Goal: Task Accomplishment & Management: Complete application form

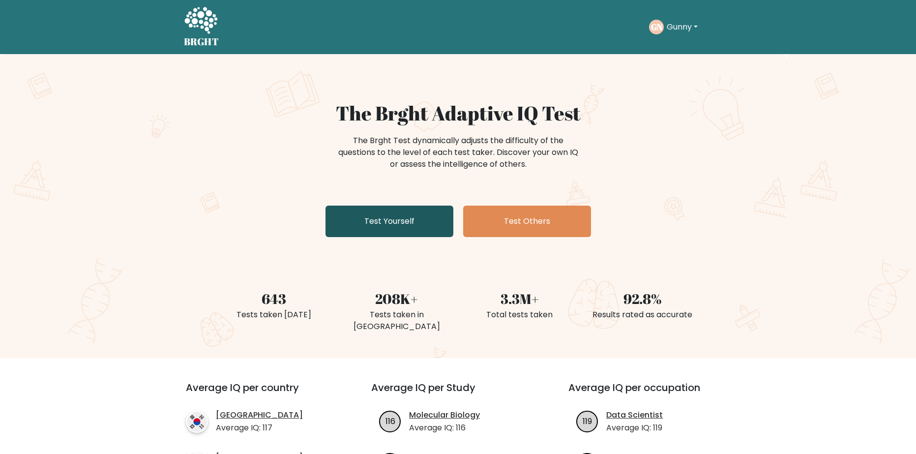
click at [408, 219] on link "Test Yourself" at bounding box center [389, 220] width 128 height 31
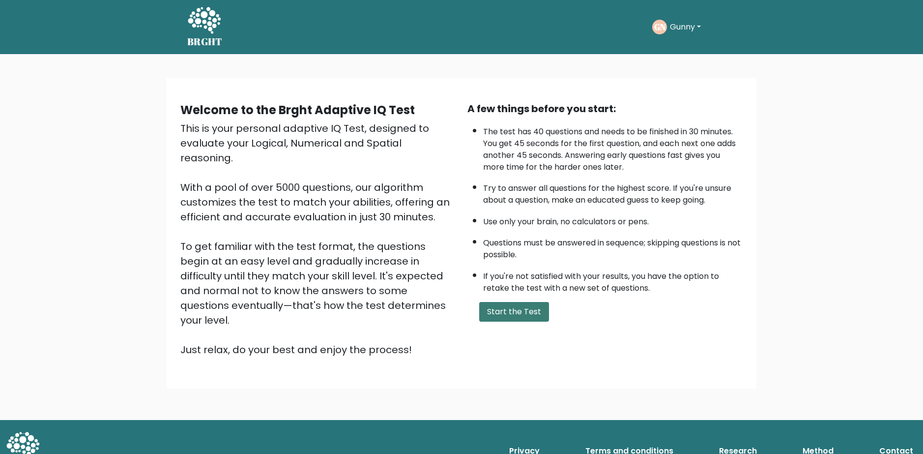
click at [534, 308] on button "Start the Test" at bounding box center [514, 312] width 70 height 20
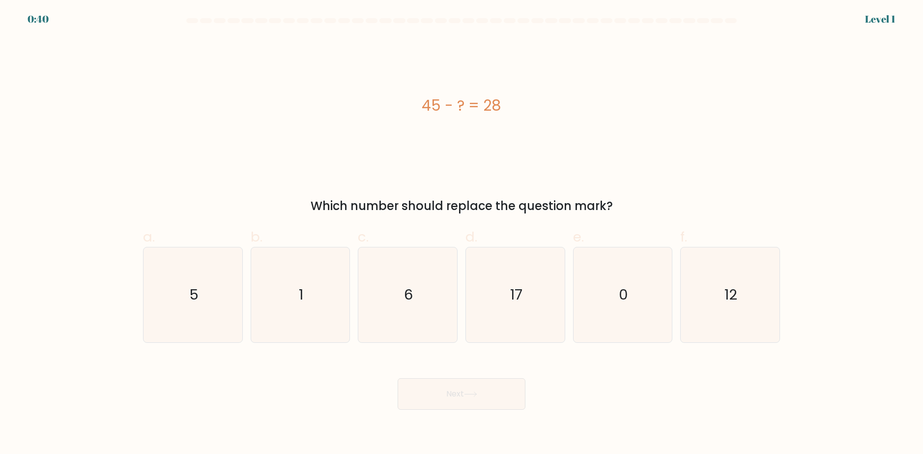
click at [474, 169] on div "45 - ? = 28" at bounding box center [461, 105] width 637 height 136
click at [512, 288] on text "17" at bounding box center [516, 295] width 12 height 20
click at [462, 233] on input "d. 17" at bounding box center [461, 230] width 0 height 6
radio input "true"
click at [476, 387] on button "Next" at bounding box center [462, 393] width 128 height 31
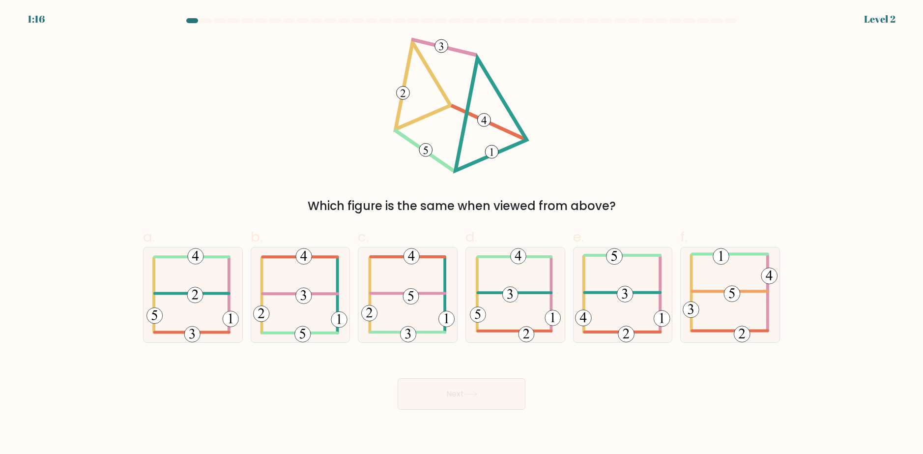
click at [562, 201] on div "Which figure is the same when viewed from above?" at bounding box center [461, 206] width 625 height 18
click at [320, 293] on 307 at bounding box center [300, 293] width 75 height 0
click at [461, 233] on input "b." at bounding box center [461, 230] width 0 height 6
radio input "true"
click at [462, 401] on button "Next" at bounding box center [462, 393] width 128 height 31
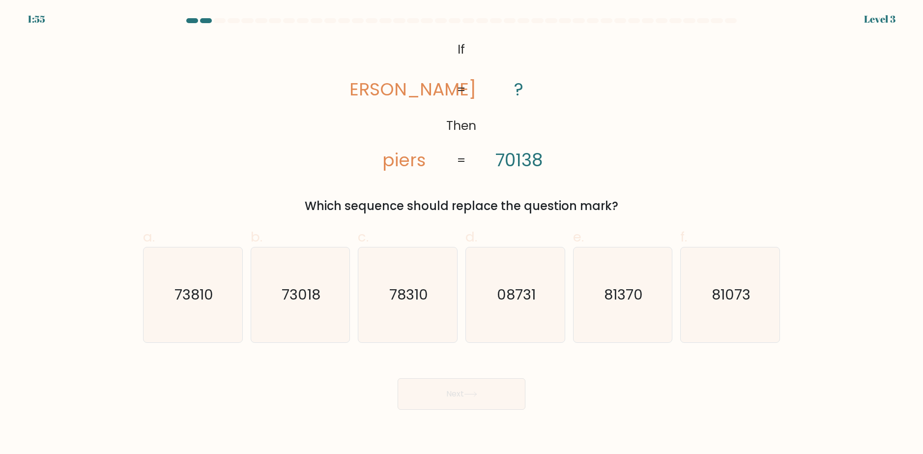
click at [529, 137] on icon "@import url('https://fonts.googleapis.com/css?family=Abril+Fatface:400,100,100i…" at bounding box center [461, 105] width 221 height 136
click at [297, 305] on icon "73018" at bounding box center [300, 294] width 95 height 95
click at [461, 233] on input "b. 73018" at bounding box center [461, 230] width 0 height 6
radio input "true"
click at [461, 401] on button "Next" at bounding box center [462, 393] width 128 height 31
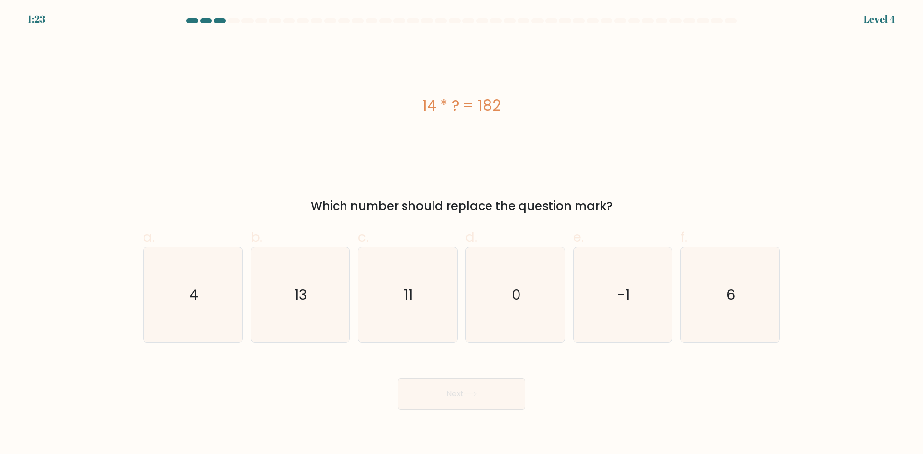
click at [645, 198] on div "Which number should replace the question mark?" at bounding box center [461, 206] width 625 height 18
click at [639, 184] on div "14 * ? = 182 Which number should replace the question mark?" at bounding box center [461, 125] width 649 height 177
drag, startPoint x: 293, startPoint y: 290, endPoint x: 308, endPoint y: 300, distance: 18.4
click at [292, 290] on icon "13" at bounding box center [300, 294] width 95 height 95
click at [461, 233] on input "b. 13" at bounding box center [461, 230] width 0 height 6
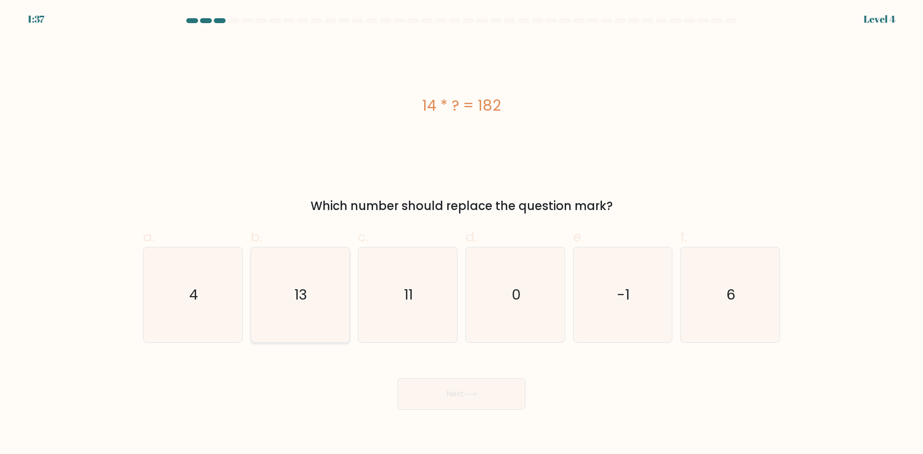
radio input "true"
click at [498, 394] on button "Next" at bounding box center [462, 393] width 128 height 31
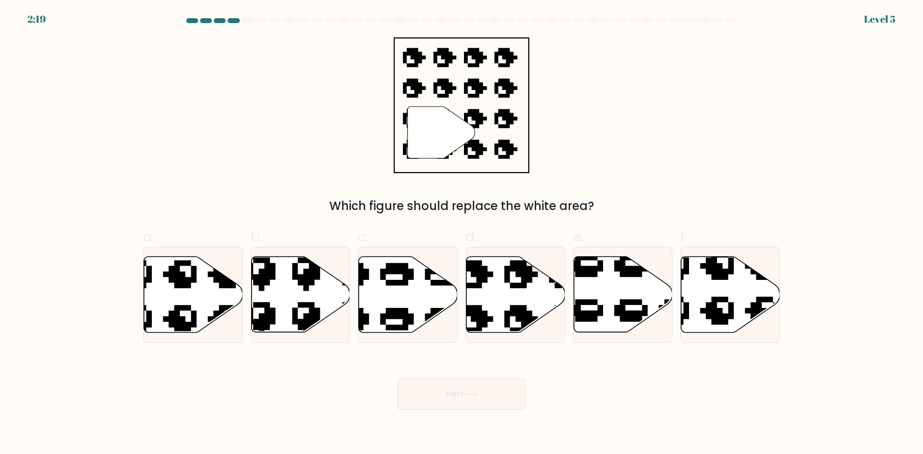
drag, startPoint x: 609, startPoint y: 114, endPoint x: 617, endPoint y: 115, distance: 7.9
click at [610, 114] on div "" Which figure should replace the white area?" at bounding box center [461, 125] width 649 height 177
click at [519, 279] on icon at bounding box center [515, 295] width 99 height 76
click at [462, 233] on input "d." at bounding box center [461, 230] width 0 height 6
radio input "true"
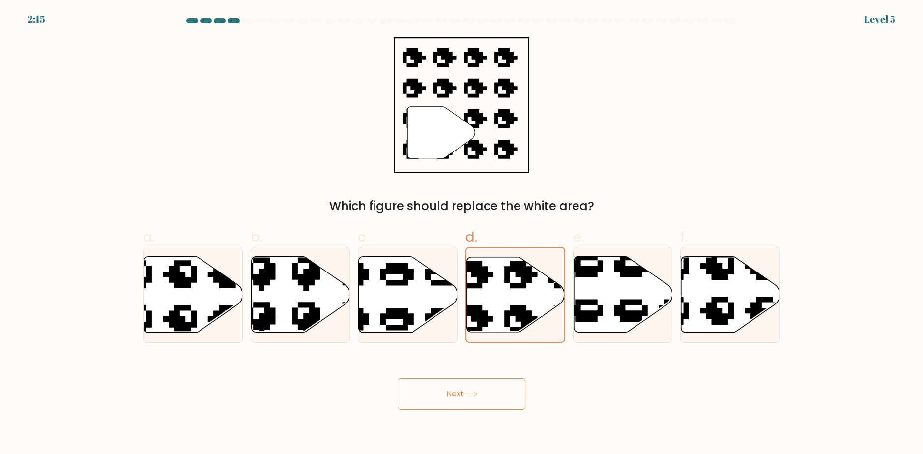
click at [491, 397] on button "Next" at bounding box center [462, 393] width 128 height 31
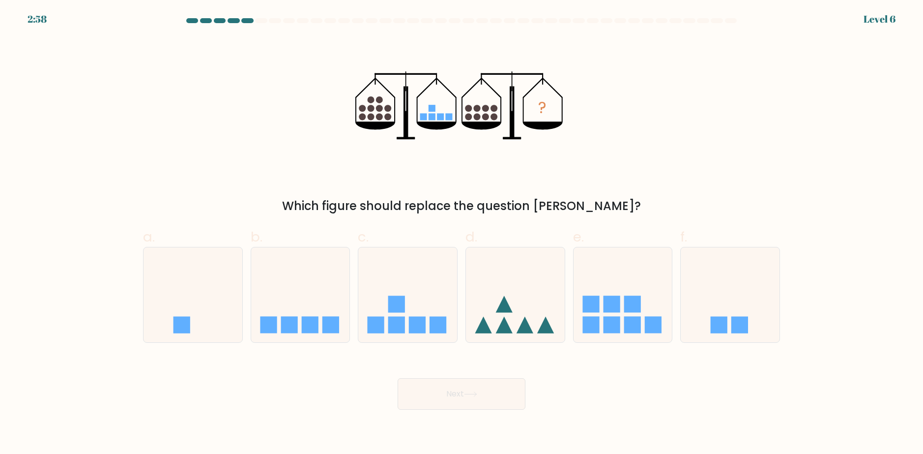
click at [536, 177] on div "? Which figure should replace the question mark?" at bounding box center [461, 125] width 649 height 177
click at [277, 331] on rect at bounding box center [268, 324] width 17 height 17
click at [461, 233] on input "b." at bounding box center [461, 230] width 0 height 6
radio input "true"
click at [421, 384] on button "Next" at bounding box center [462, 393] width 128 height 31
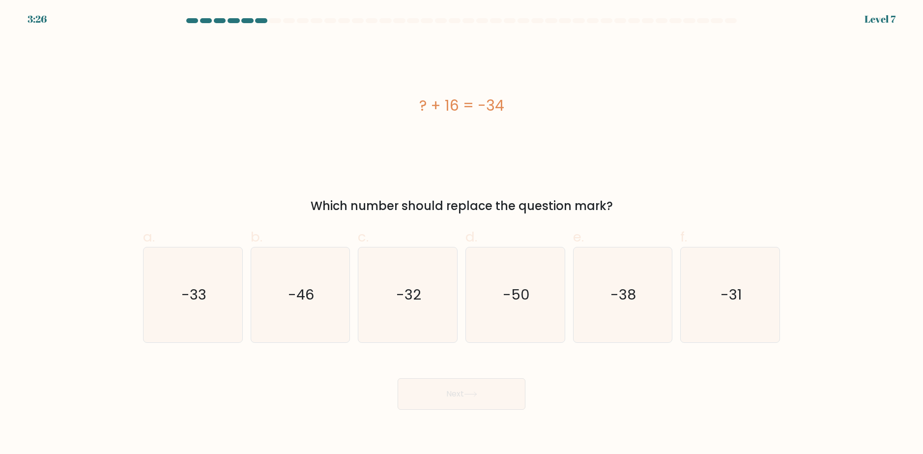
click at [517, 140] on div "? + 16 = -34" at bounding box center [461, 105] width 637 height 136
click at [522, 286] on text "-50" at bounding box center [516, 295] width 27 height 20
click at [462, 233] on input "d. -50" at bounding box center [461, 230] width 0 height 6
radio input "true"
click at [501, 381] on button "Next" at bounding box center [462, 393] width 128 height 31
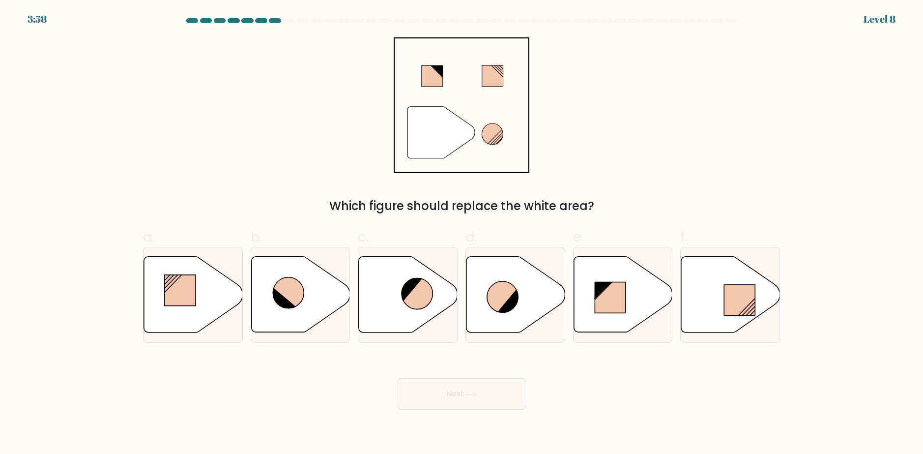
click at [525, 142] on icon """ at bounding box center [462, 105] width 136 height 136
drag, startPoint x: 474, startPoint y: 307, endPoint x: 473, endPoint y: 318, distance: 10.9
click at [473, 307] on icon at bounding box center [515, 295] width 99 height 76
click at [462, 233] on input "d." at bounding box center [461, 230] width 0 height 6
radio input "true"
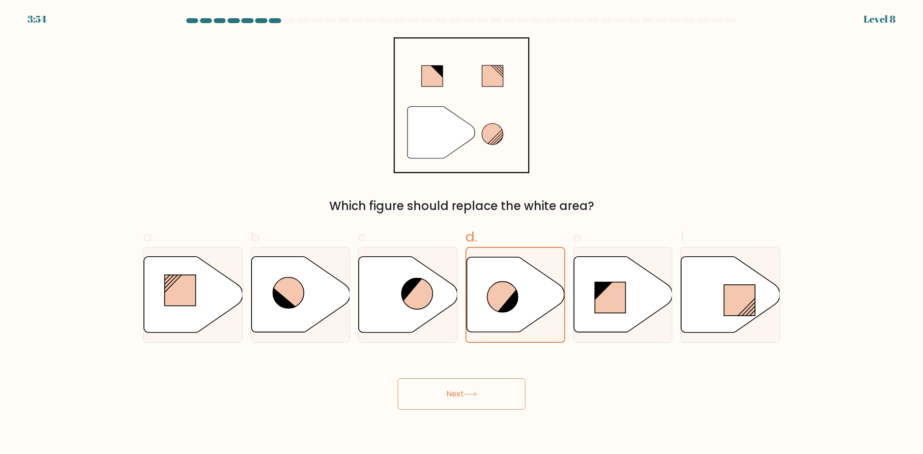
click at [470, 384] on button "Next" at bounding box center [462, 393] width 128 height 31
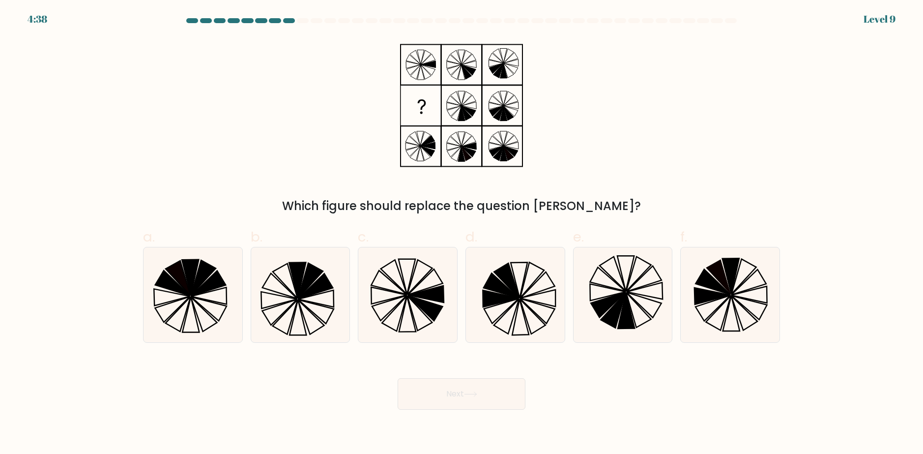
click at [601, 165] on div "Which figure should replace the question mark?" at bounding box center [461, 125] width 649 height 177
click at [427, 307] on icon at bounding box center [425, 307] width 35 height 25
click at [461, 233] on input "c." at bounding box center [461, 230] width 0 height 6
radio input "true"
click at [464, 388] on button "Next" at bounding box center [462, 393] width 128 height 31
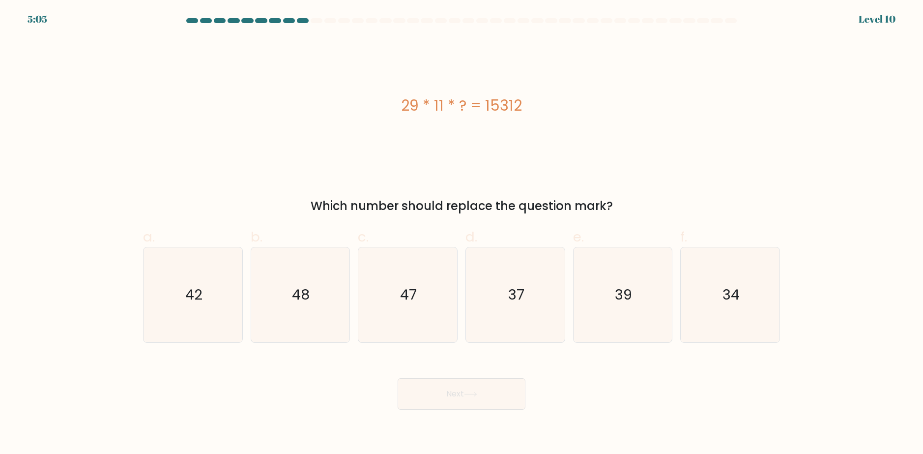
click at [552, 111] on div "29 * 11 * ? = 15312" at bounding box center [461, 105] width 637 height 22
drag, startPoint x: 470, startPoint y: 62, endPoint x: 467, endPoint y: 71, distance: 9.8
click at [464, 71] on div "29 * 11 * ? = 15312" at bounding box center [461, 105] width 637 height 136
click at [477, 74] on div "29 * 11 * ? = 15312" at bounding box center [461, 105] width 637 height 136
click at [512, 303] on text "37" at bounding box center [516, 295] width 16 height 20
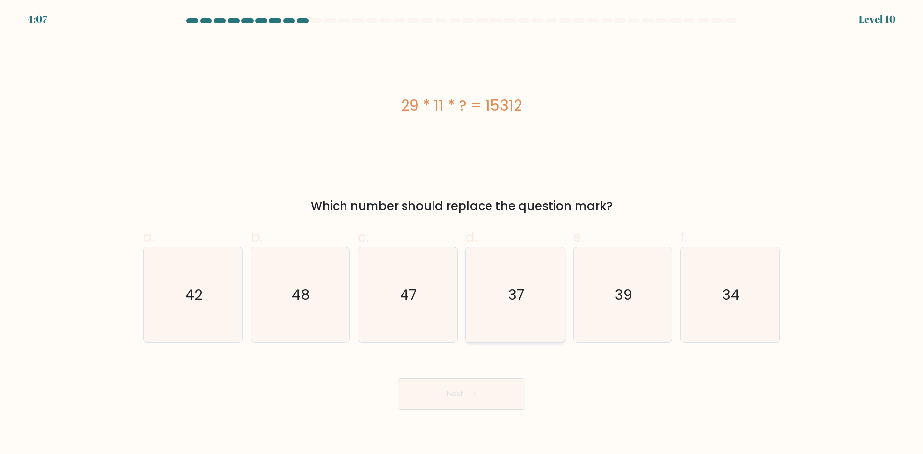
click at [462, 233] on input "d. 37" at bounding box center [461, 230] width 0 height 6
radio input "true"
click at [491, 391] on button "Next" at bounding box center [462, 393] width 128 height 31
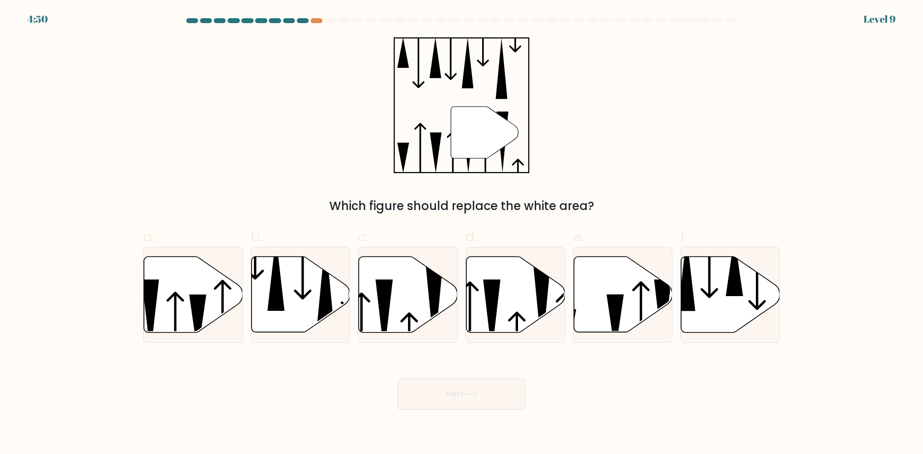
click at [552, 183] on div "" Which figure should replace the white area?" at bounding box center [461, 125] width 649 height 177
click at [474, 330] on icon at bounding box center [515, 295] width 99 height 76
click at [462, 233] on input "d." at bounding box center [461, 230] width 0 height 6
radio input "true"
click at [465, 389] on button "Next" at bounding box center [462, 393] width 128 height 31
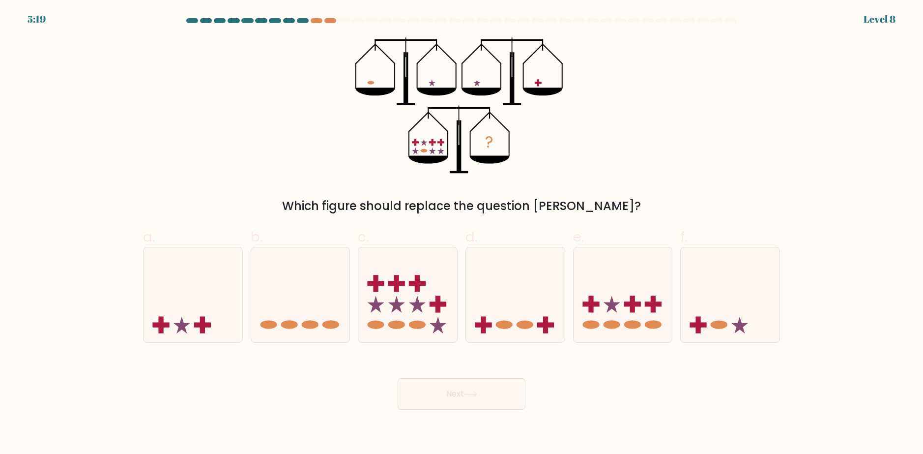
click at [589, 134] on div "? Which figure should replace the question mark?" at bounding box center [461, 125] width 649 height 177
click at [627, 306] on rect at bounding box center [632, 303] width 17 height 5
click at [462, 233] on input "e." at bounding box center [461, 230] width 0 height 6
radio input "true"
click at [488, 398] on button "Next" at bounding box center [462, 393] width 128 height 31
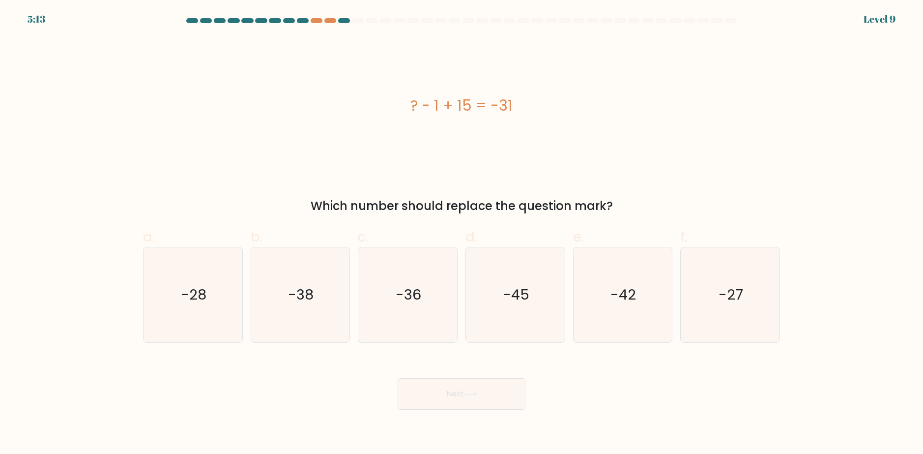
click at [659, 142] on div "? - 1 + 15 = -31" at bounding box center [461, 105] width 637 height 136
click at [502, 92] on div "? - 1 + 15 = -31" at bounding box center [461, 105] width 637 height 136
click at [712, 291] on icon "-27" at bounding box center [730, 294] width 95 height 95
click at [462, 233] on input "f. -27" at bounding box center [461, 230] width 0 height 6
radio input "true"
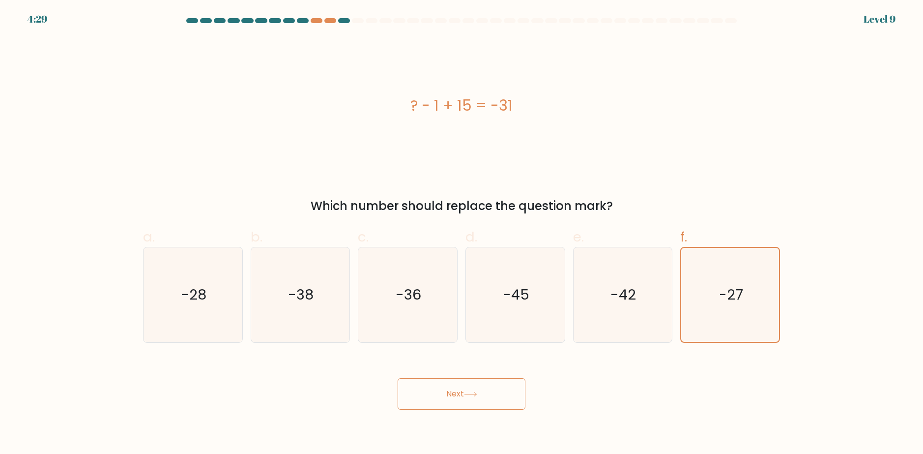
click at [467, 400] on button "Next" at bounding box center [462, 393] width 128 height 31
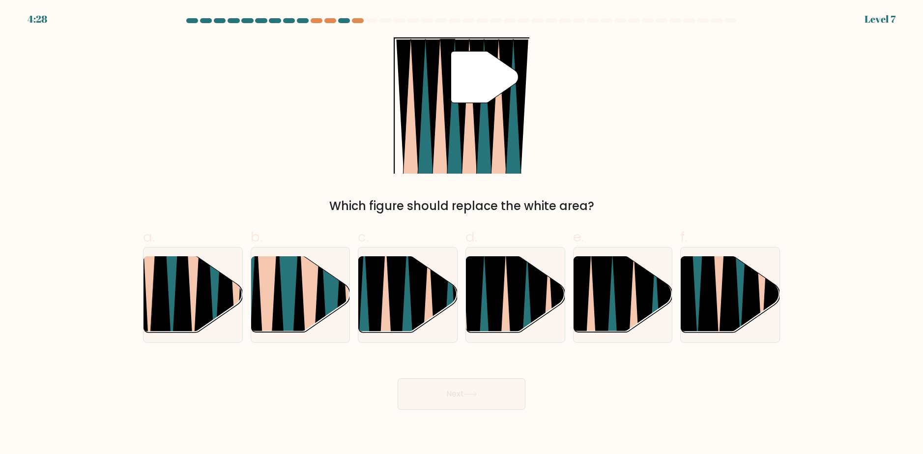
click at [537, 125] on div "" Which figure should replace the white area?" at bounding box center [461, 125] width 649 height 177
click at [505, 307] on icon at bounding box center [505, 337] width 22 height 197
click at [462, 233] on input "d." at bounding box center [461, 230] width 0 height 6
radio input "true"
click at [478, 377] on div "Next" at bounding box center [461, 381] width 649 height 55
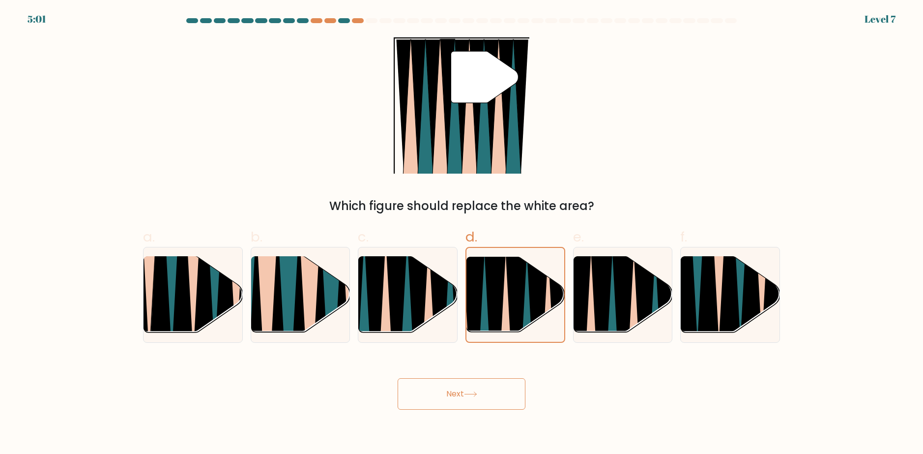
click at [476, 393] on icon at bounding box center [470, 393] width 13 height 5
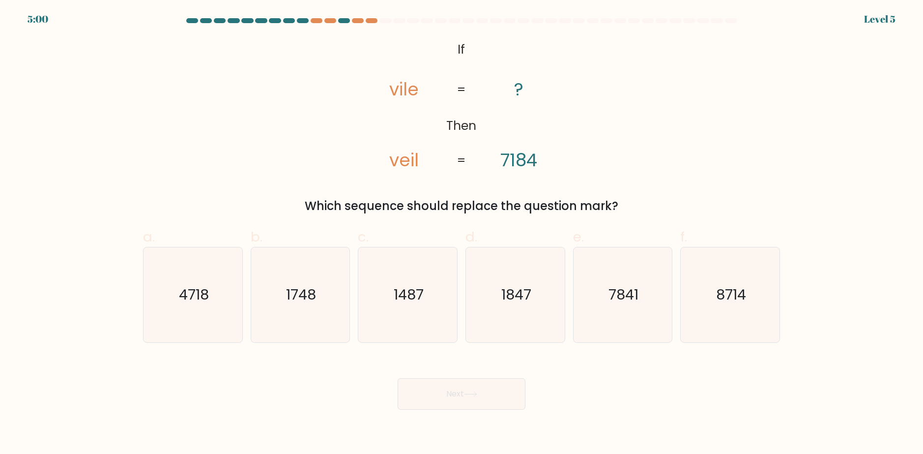
click at [592, 201] on div "Which sequence should replace the question mark?" at bounding box center [461, 206] width 625 height 18
click at [608, 304] on text "7841" at bounding box center [623, 295] width 30 height 20
click at [462, 233] on input "e. 7841" at bounding box center [461, 230] width 0 height 6
radio input "true"
click at [493, 384] on button "Next" at bounding box center [462, 393] width 128 height 31
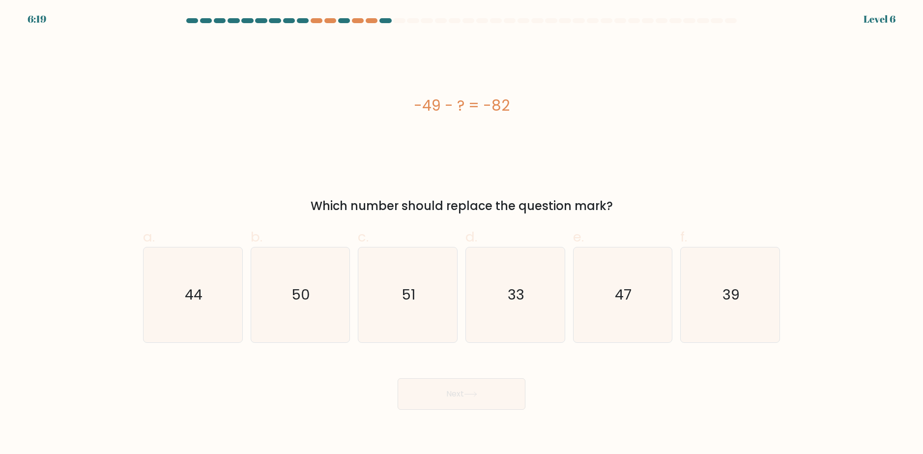
click at [562, 78] on div "-49 - ? = -82" at bounding box center [461, 105] width 637 height 136
click at [551, 74] on div "-49 - ? = -82" at bounding box center [461, 105] width 637 height 136
click at [550, 74] on div "-49 - ? = -82" at bounding box center [461, 105] width 637 height 136
click at [487, 327] on icon "33" at bounding box center [515, 294] width 95 height 95
click at [462, 233] on input "d. 33" at bounding box center [461, 230] width 0 height 6
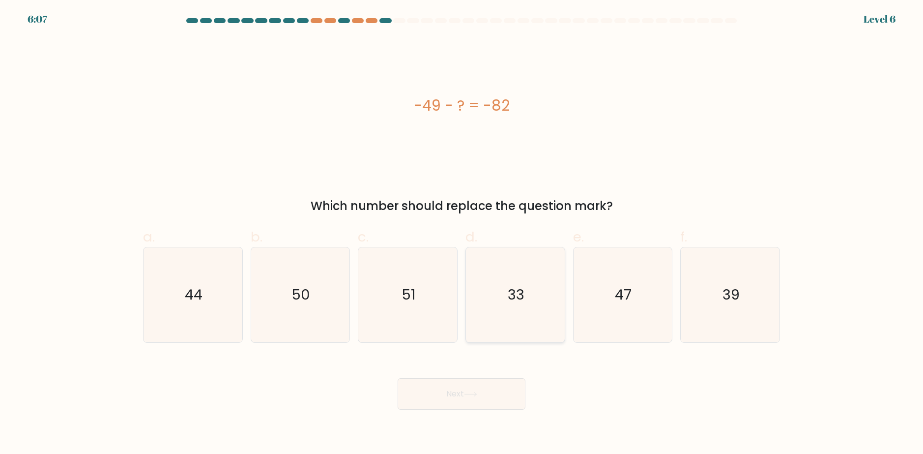
radio input "true"
click at [474, 401] on button "Next" at bounding box center [462, 393] width 128 height 31
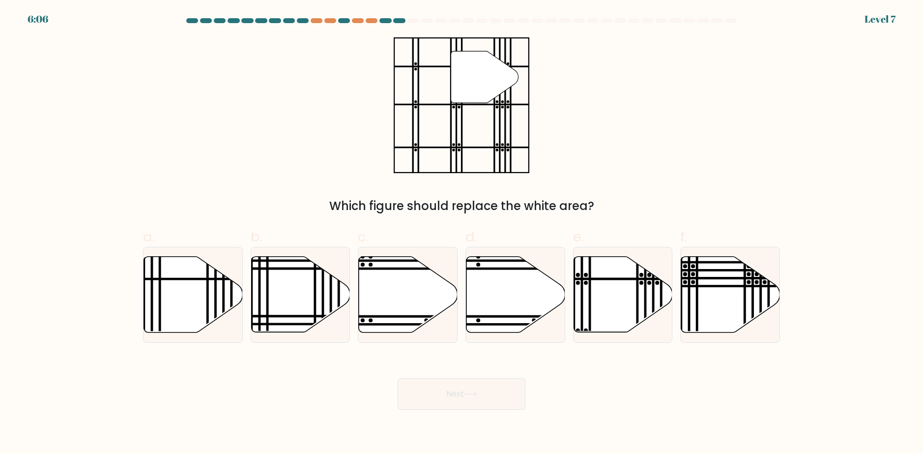
click at [554, 63] on div "" Which figure should replace the white area?" at bounding box center [461, 125] width 649 height 177
click at [604, 292] on icon at bounding box center [623, 295] width 99 height 76
click at [462, 233] on input "e." at bounding box center [461, 230] width 0 height 6
radio input "true"
click at [469, 395] on icon at bounding box center [470, 393] width 13 height 5
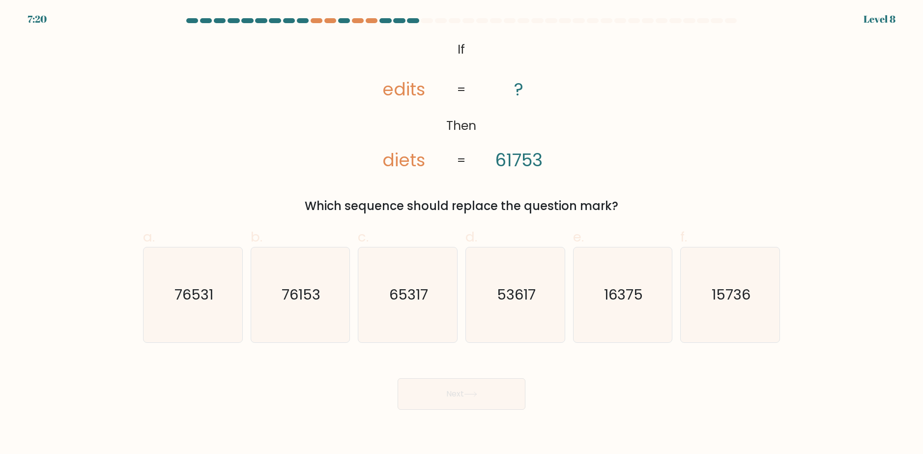
click at [586, 147] on div "@import url('https://fonts.googleapis.com/css?family=Abril+Fatface:400,100,100i…" at bounding box center [461, 125] width 649 height 177
click at [187, 289] on text "76531" at bounding box center [193, 295] width 39 height 20
click at [461, 233] on input "a. 76531" at bounding box center [461, 230] width 0 height 6
radio input "true"
click at [321, 290] on icon "76153" at bounding box center [300, 294] width 95 height 95
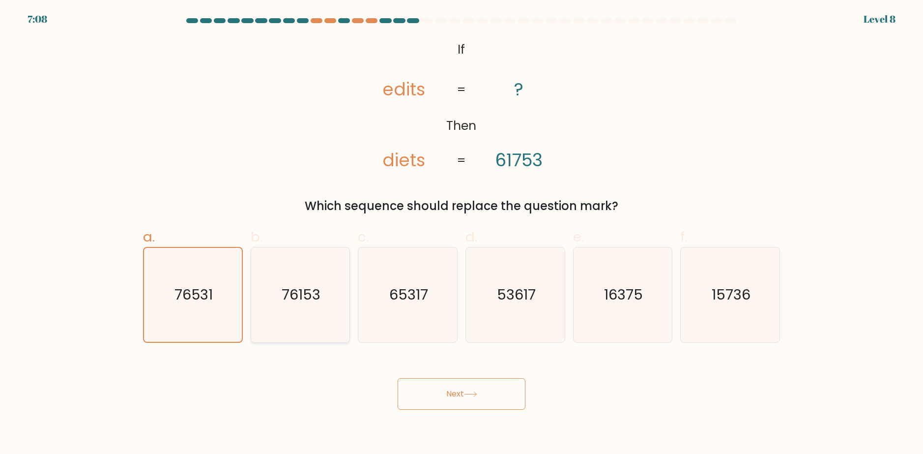
click at [461, 233] on input "b. 76153" at bounding box center [461, 230] width 0 height 6
radio input "true"
click at [460, 396] on button "Next" at bounding box center [462, 393] width 128 height 31
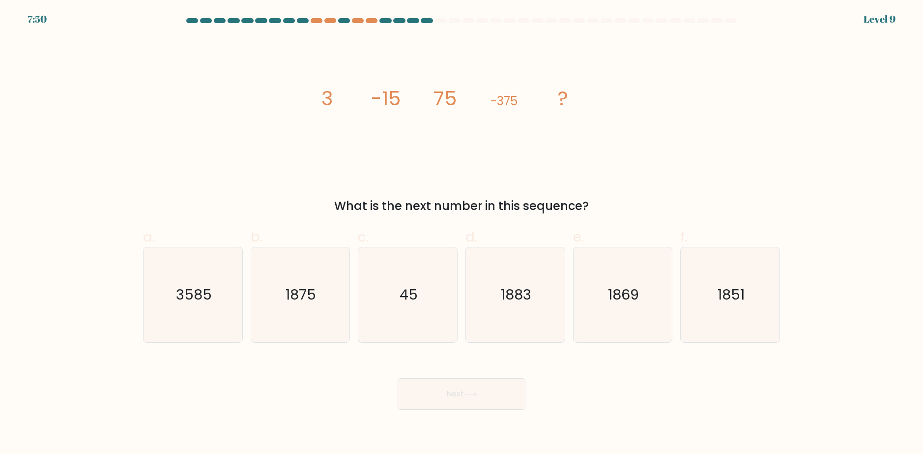
click at [644, 147] on div "image/svg+xml 3 -15 75 -375 ? What is the next number in this sequence?" at bounding box center [461, 125] width 649 height 177
click at [692, 100] on div "image/svg+xml 3 -15 75 -375 ? What is the next number in this sequence?" at bounding box center [461, 125] width 649 height 177
click at [305, 295] on text "1875" at bounding box center [301, 295] width 30 height 20
click at [461, 233] on input "b. 1875" at bounding box center [461, 230] width 0 height 6
radio input "true"
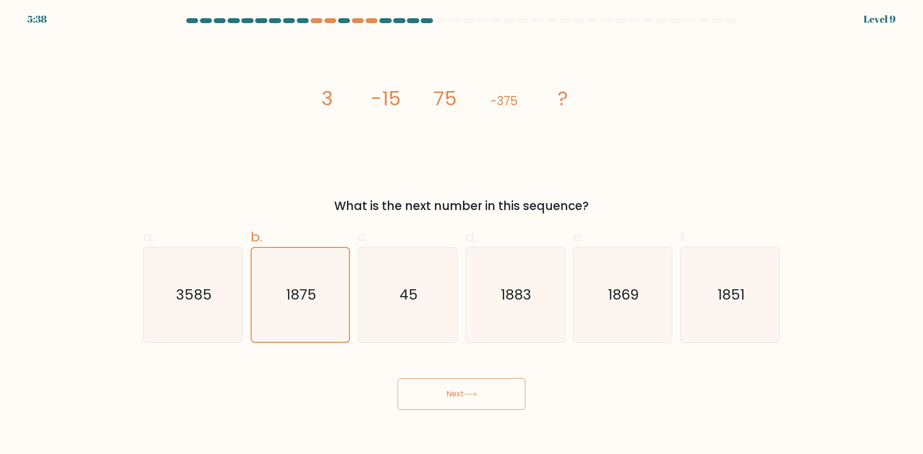
click at [464, 384] on button "Next" at bounding box center [462, 393] width 128 height 31
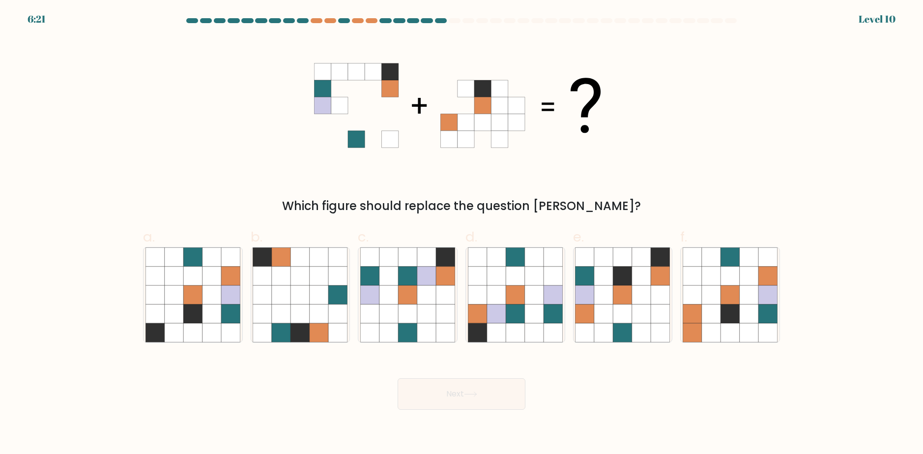
click at [520, 130] on icon at bounding box center [516, 122] width 17 height 17
click at [593, 277] on icon at bounding box center [584, 275] width 19 height 19
click at [462, 233] on input "e." at bounding box center [461, 230] width 0 height 6
radio input "true"
click at [450, 399] on button "Next" at bounding box center [462, 393] width 128 height 31
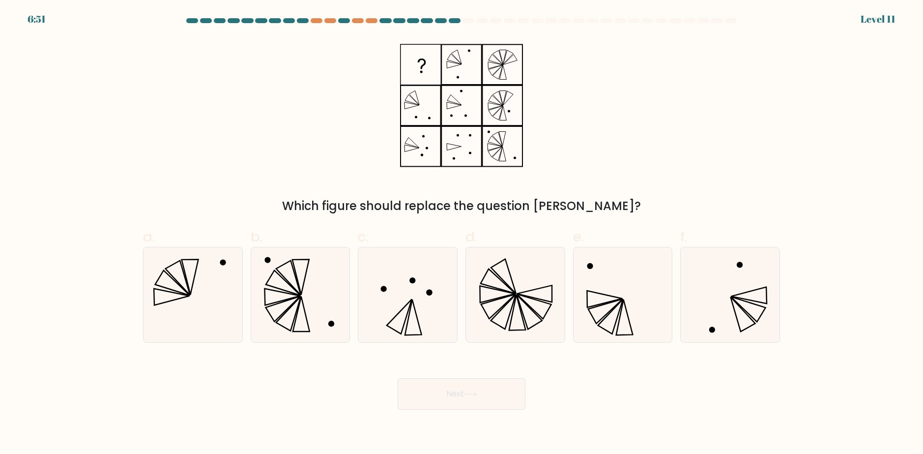
click at [644, 97] on div "Which figure should replace the question mark?" at bounding box center [461, 125] width 649 height 177
click at [602, 88] on div "Which figure should replace the question mark?" at bounding box center [461, 125] width 649 height 177
click at [207, 288] on icon at bounding box center [192, 294] width 95 height 95
click at [461, 233] on input "a." at bounding box center [461, 230] width 0 height 6
radio input "true"
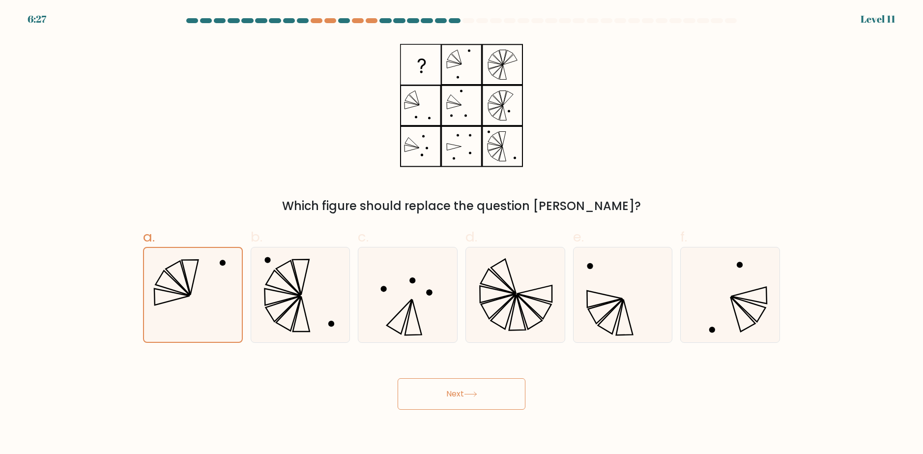
click at [472, 403] on button "Next" at bounding box center [462, 393] width 128 height 31
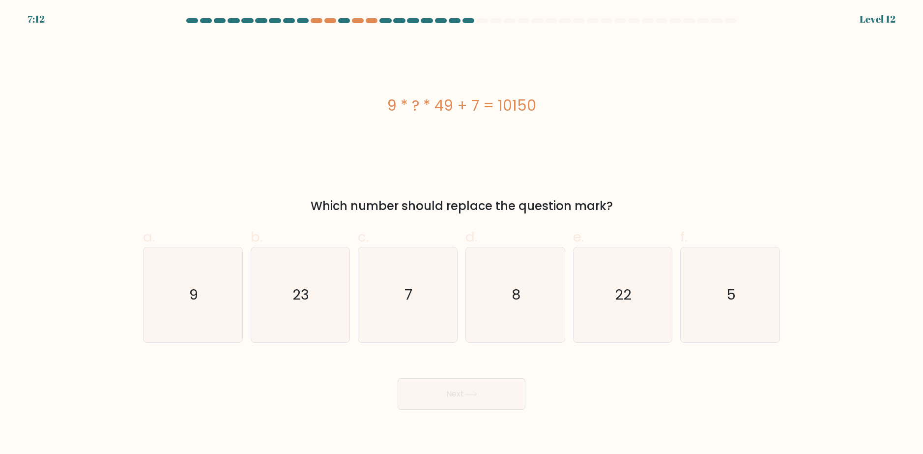
click at [592, 89] on div "9 * ? * 49 + 7 = 10150" at bounding box center [461, 105] width 637 height 136
click at [644, 269] on icon "22" at bounding box center [622, 294] width 95 height 95
click at [462, 233] on input "e. 22" at bounding box center [461, 230] width 0 height 6
radio input "true"
click at [495, 383] on button "Next" at bounding box center [462, 393] width 128 height 31
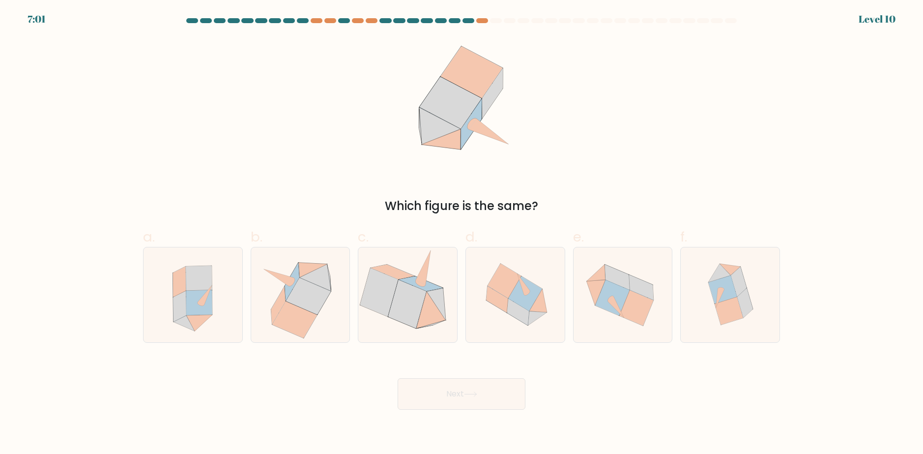
click at [578, 108] on div "Which figure is the same?" at bounding box center [461, 125] width 649 height 177
click at [229, 287] on icon at bounding box center [192, 294] width 87 height 95
click at [461, 233] on input "a." at bounding box center [461, 230] width 0 height 6
radio input "true"
click at [437, 381] on button "Next" at bounding box center [462, 393] width 128 height 31
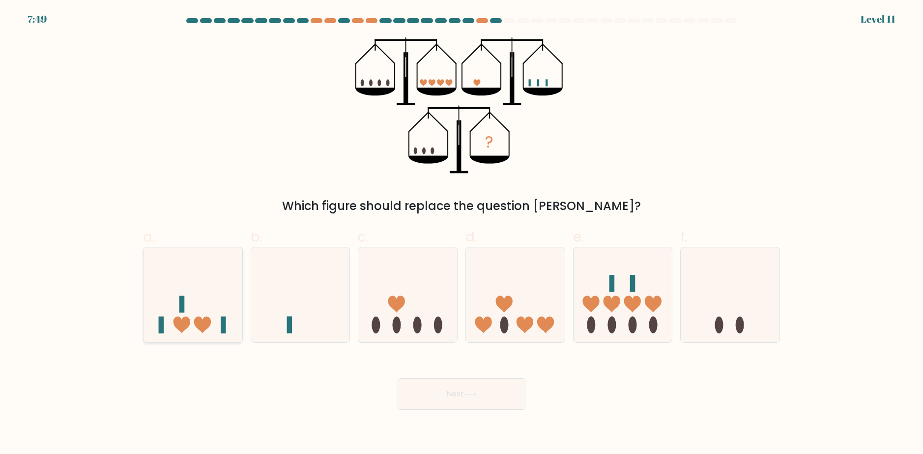
click at [223, 322] on rect at bounding box center [223, 324] width 5 height 17
click at [461, 233] on input "a." at bounding box center [461, 230] width 0 height 6
radio input "true"
click at [484, 396] on button "Next" at bounding box center [462, 393] width 128 height 31
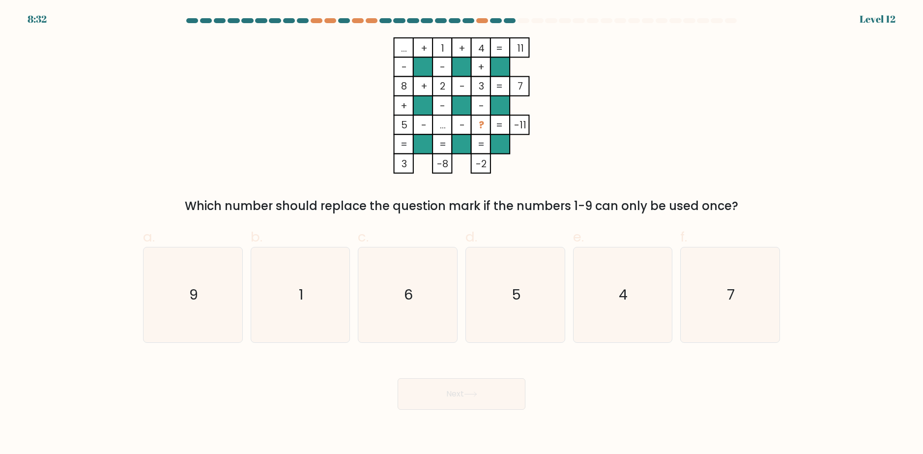
click at [668, 110] on div "... + 1 + 4 11 - - + 8 + 2 - 3 7 + - - 5 - ... - ? = -11 = = = = 3 -8 -2 = Whic…" at bounding box center [461, 125] width 649 height 177
click at [162, 329] on icon "9" at bounding box center [192, 294] width 95 height 95
click at [461, 233] on input "a. 9" at bounding box center [461, 230] width 0 height 6
radio input "true"
click at [435, 396] on button "Next" at bounding box center [462, 393] width 128 height 31
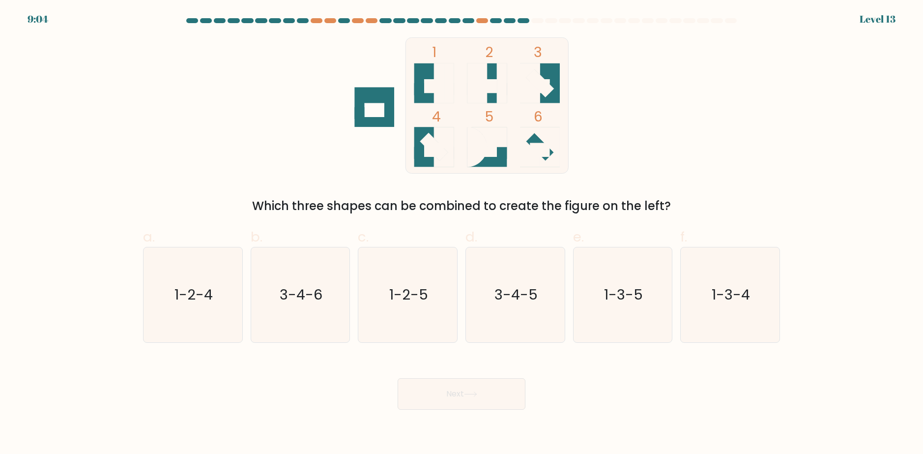
click at [450, 140] on icon at bounding box center [444, 147] width 20 height 40
click at [320, 296] on text "3-4-6" at bounding box center [301, 295] width 43 height 20
click at [461, 233] on input "b. 3-4-6" at bounding box center [461, 230] width 0 height 6
radio input "true"
click at [451, 394] on button "Next" at bounding box center [462, 393] width 128 height 31
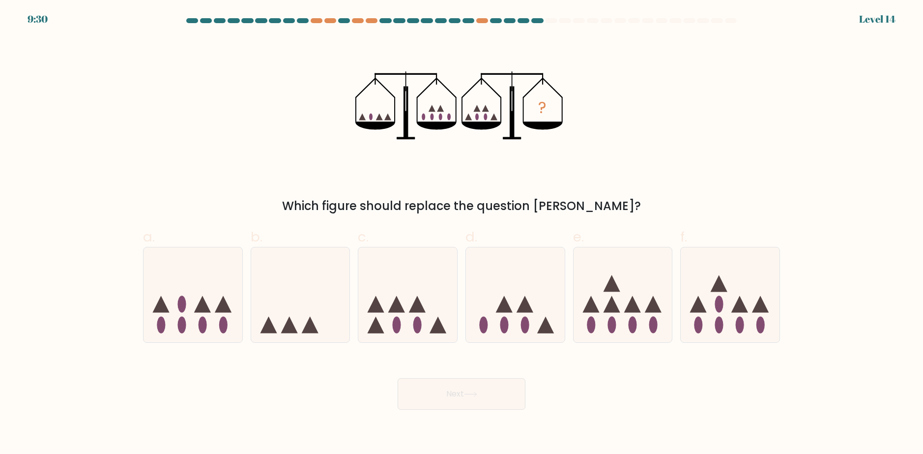
click at [547, 189] on div "? Which figure should replace the question mark?" at bounding box center [461, 125] width 649 height 177
click at [197, 327] on icon at bounding box center [192, 295] width 99 height 82
click at [461, 233] on input "a." at bounding box center [461, 230] width 0 height 6
radio input "true"
click at [440, 390] on button "Next" at bounding box center [462, 393] width 128 height 31
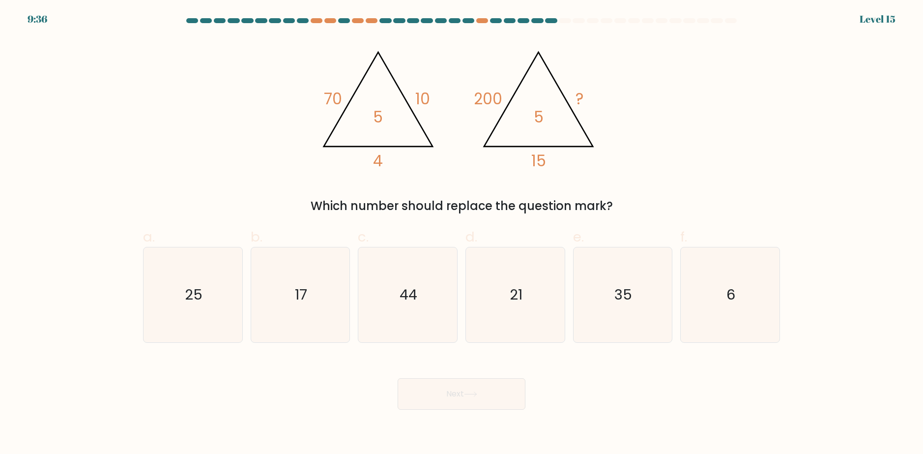
click at [514, 157] on icon "@import url('https://fonts.googleapis.com/css?family=Abril+Fatface:400,100,100i…" at bounding box center [461, 105] width 295 height 136
click at [758, 301] on icon "6" at bounding box center [730, 294] width 95 height 95
click at [462, 233] on input "f. 6" at bounding box center [461, 230] width 0 height 6
radio input "true"
click at [473, 398] on button "Next" at bounding box center [462, 393] width 128 height 31
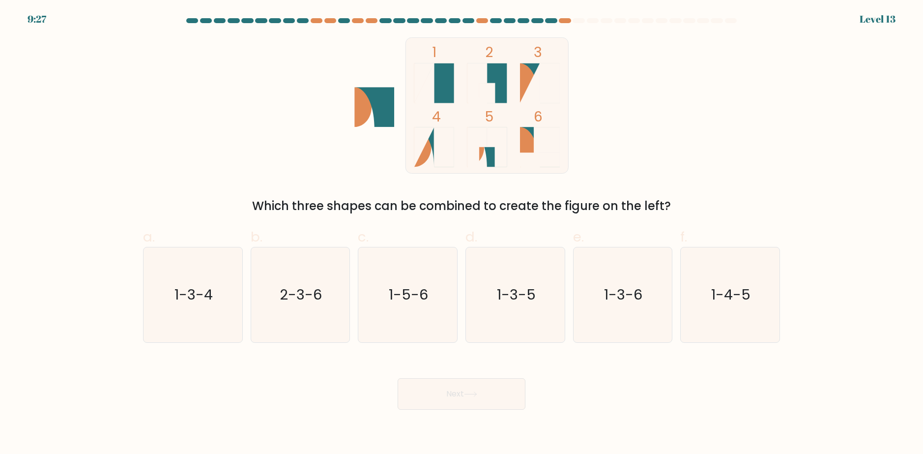
click at [666, 52] on div "1 2 3 4 5 6 Which three shapes can be combined to create the figure on the left?" at bounding box center [461, 125] width 649 height 177
click at [387, 299] on icon "1-5-6" at bounding box center [407, 294] width 95 height 95
click at [461, 233] on input "c. 1-5-6" at bounding box center [461, 230] width 0 height 6
radio input "true"
click at [546, 359] on div "Next" at bounding box center [461, 381] width 649 height 55
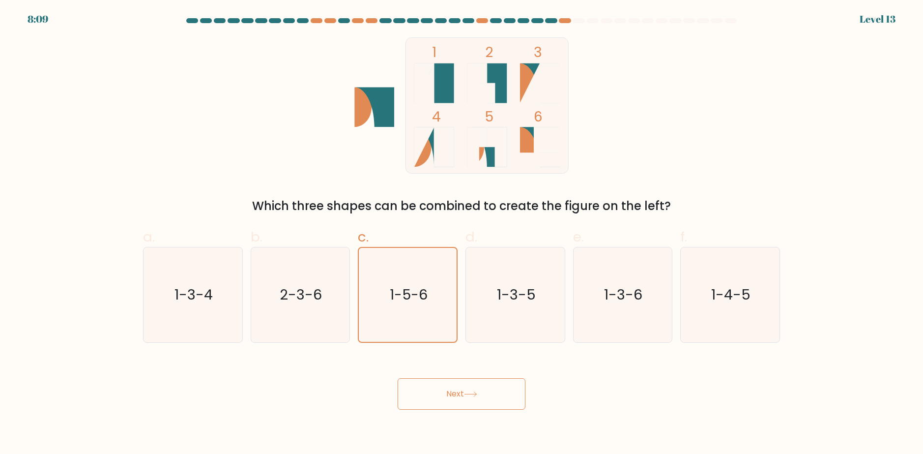
drag, startPoint x: 536, startPoint y: 317, endPoint x: 481, endPoint y: 380, distance: 83.3
click at [536, 318] on icon "1-3-5" at bounding box center [515, 294] width 95 height 95
click at [462, 233] on input "d. 1-3-5" at bounding box center [461, 230] width 0 height 6
radio input "true"
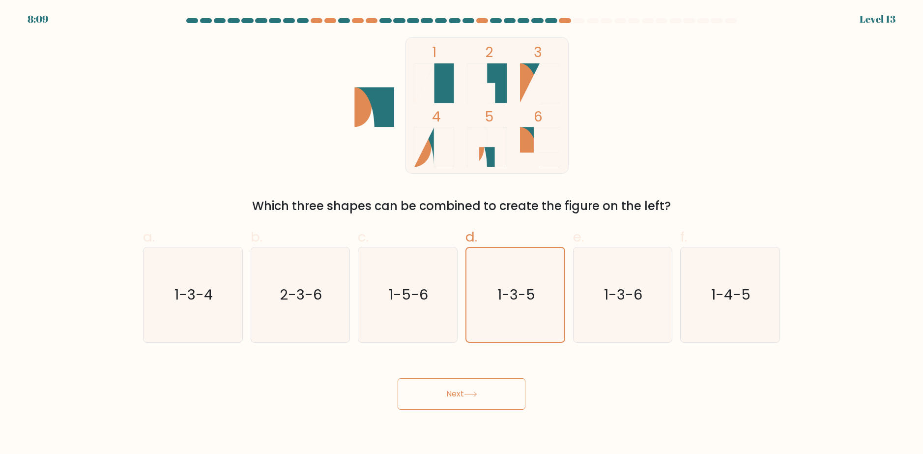
click at [479, 385] on button "Next" at bounding box center [462, 393] width 128 height 31
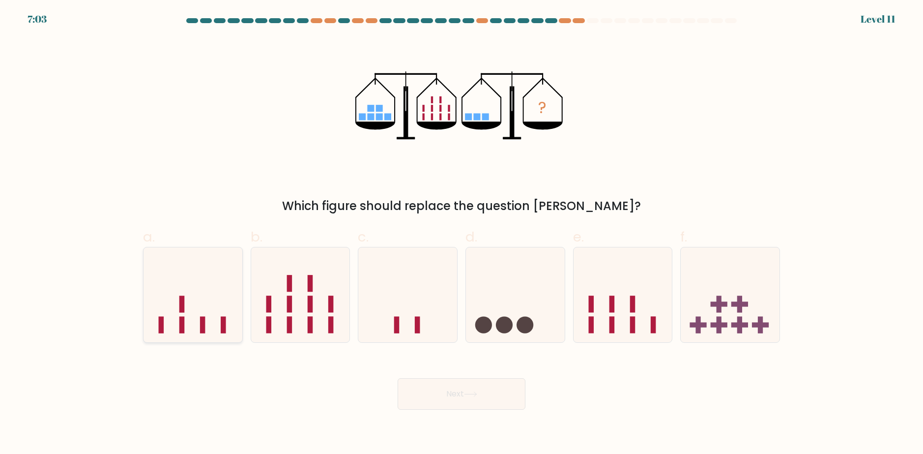
click at [170, 310] on icon at bounding box center [192, 295] width 99 height 82
click at [461, 233] on input "a." at bounding box center [461, 230] width 0 height 6
radio input "true"
click at [484, 387] on button "Next" at bounding box center [462, 393] width 128 height 31
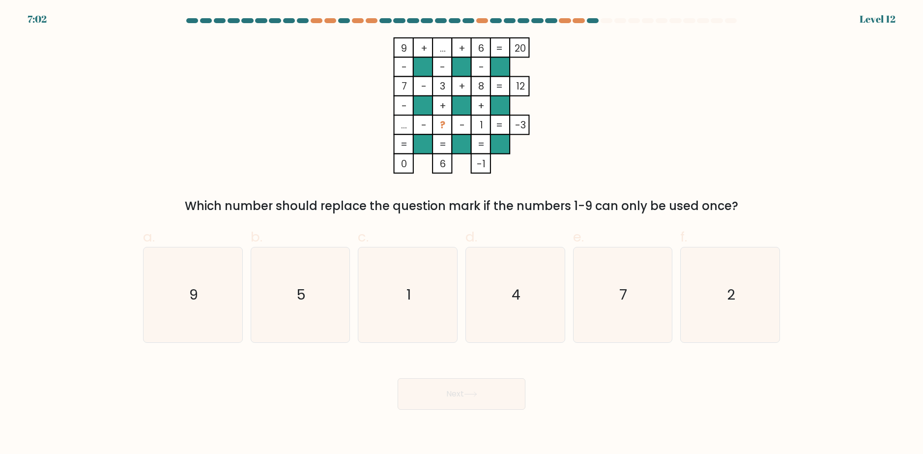
click at [567, 161] on icon "9 + ... + 6 20 - - - 7 - 3 + 8 12 - + + ... - ? - 1 = -3 = = = = 0 6 -1 =" at bounding box center [461, 105] width 295 height 136
click at [526, 297] on icon "4" at bounding box center [515, 294] width 95 height 95
click at [462, 233] on input "d. 4" at bounding box center [461, 230] width 0 height 6
radio input "true"
click at [463, 399] on button "Next" at bounding box center [462, 393] width 128 height 31
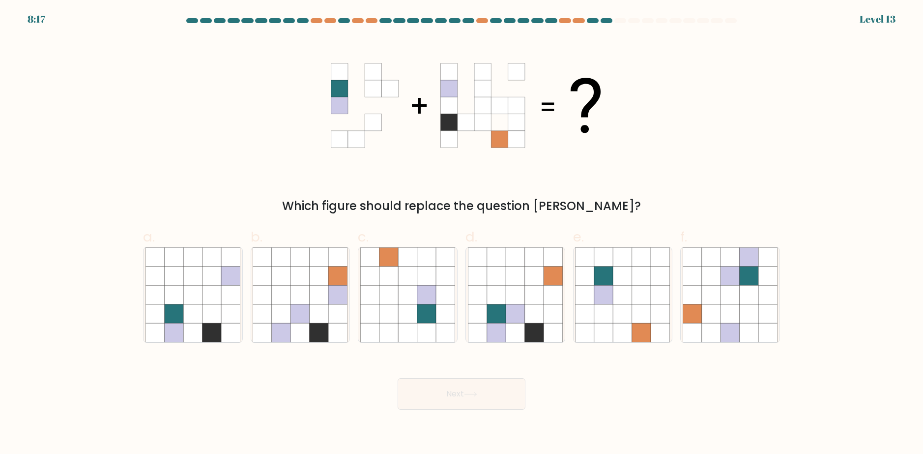
click at [620, 143] on div "Which figure should replace the question mark?" at bounding box center [461, 125] width 649 height 177
click at [539, 307] on icon at bounding box center [534, 313] width 19 height 19
click at [462, 233] on input "d." at bounding box center [461, 230] width 0 height 6
radio input "true"
click at [463, 387] on button "Next" at bounding box center [462, 393] width 128 height 31
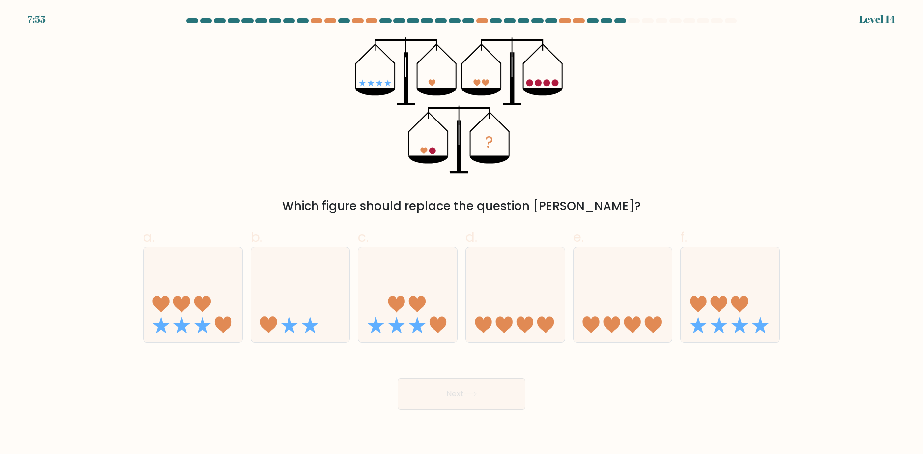
click at [593, 203] on div "Which figure should replace the question mark?" at bounding box center [461, 206] width 625 height 18
click at [264, 298] on icon at bounding box center [300, 295] width 99 height 82
click at [461, 233] on input "b." at bounding box center [461, 230] width 0 height 6
radio input "true"
click at [428, 386] on button "Next" at bounding box center [462, 393] width 128 height 31
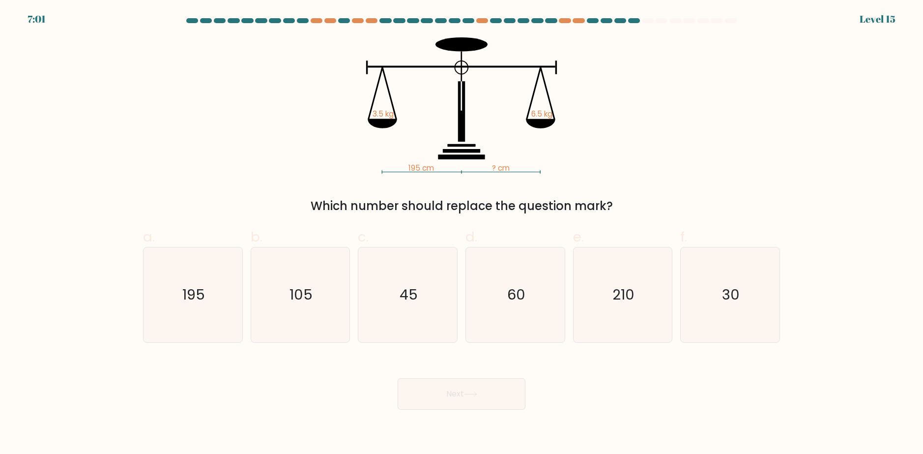
click at [549, 138] on icon "195 cm ? cm 3.5 kg 6.5 kg" at bounding box center [461, 105] width 295 height 136
click at [573, 143] on icon "195 cm ? cm 3.5 kg 6.5 kg" at bounding box center [461, 105] width 295 height 136
drag, startPoint x: 669, startPoint y: 294, endPoint x: 569, endPoint y: 399, distance: 145.3
click at [668, 294] on icon "210" at bounding box center [622, 294] width 95 height 95
click at [462, 233] on input "e. 210" at bounding box center [461, 230] width 0 height 6
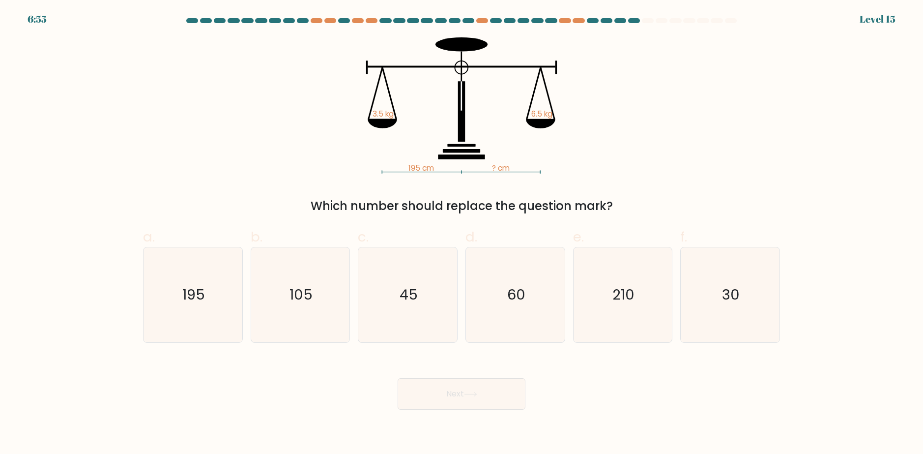
radio input "true"
click at [291, 290] on text "105" at bounding box center [300, 295] width 23 height 20
click at [461, 233] on input "b. 105" at bounding box center [461, 230] width 0 height 6
radio input "true"
click at [460, 396] on button "Next" at bounding box center [462, 393] width 128 height 31
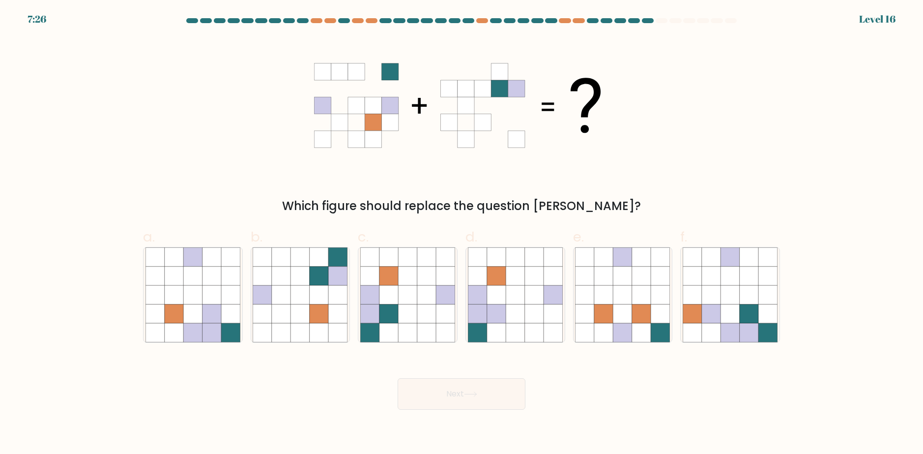
click at [531, 117] on icon at bounding box center [461, 105] width 295 height 136
click at [389, 272] on icon at bounding box center [388, 275] width 19 height 19
click at [461, 233] on input "c." at bounding box center [461, 230] width 0 height 6
radio input "true"
click at [484, 388] on button "Next" at bounding box center [462, 393] width 128 height 31
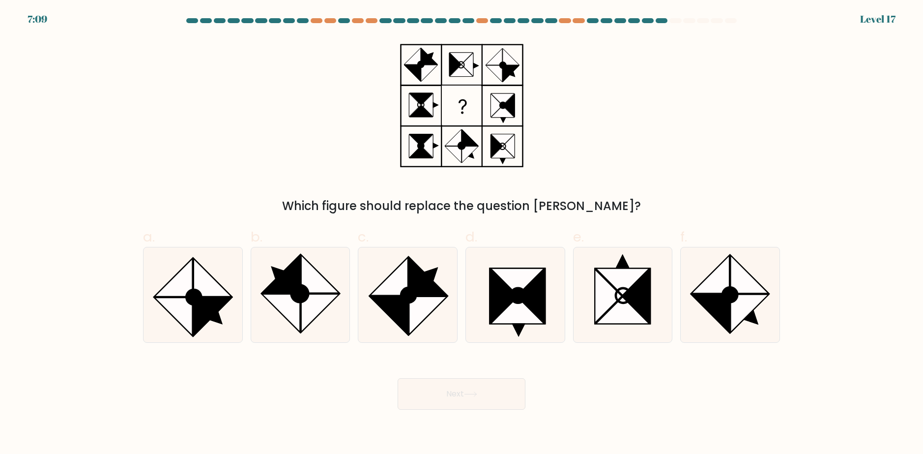
click at [523, 124] on div "Which figure should replace the question mark?" at bounding box center [461, 125] width 649 height 177
click at [482, 128] on rect at bounding box center [461, 146] width 41 height 41
click at [705, 313] on icon at bounding box center [730, 294] width 95 height 95
click at [462, 233] on input "f." at bounding box center [461, 230] width 0 height 6
radio input "true"
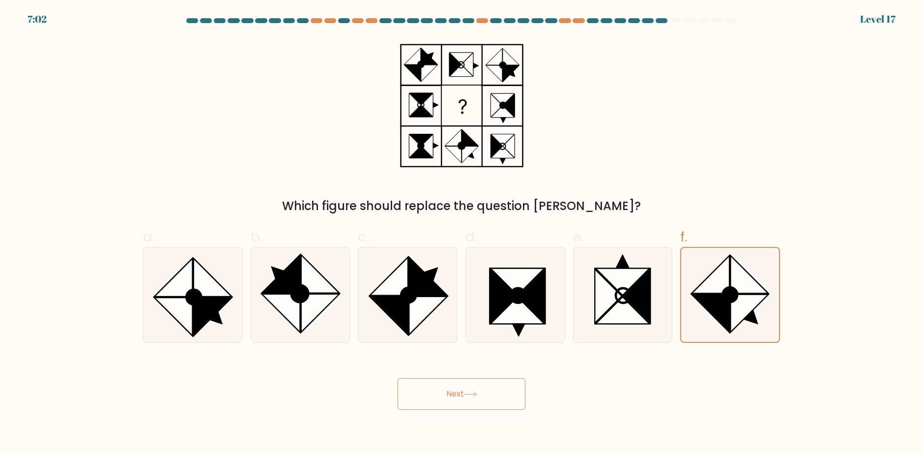
click at [473, 381] on button "Next" at bounding box center [462, 393] width 128 height 31
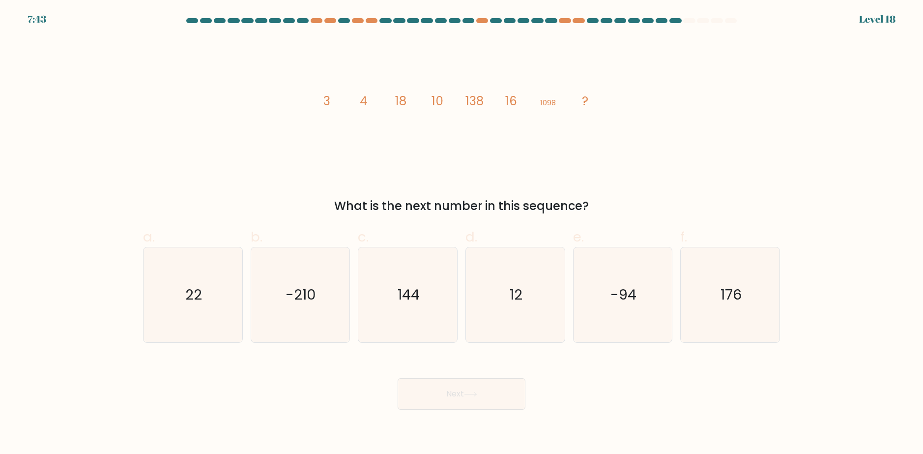
click at [616, 364] on div "Next" at bounding box center [461, 381] width 649 height 55
click at [190, 301] on text "22" at bounding box center [193, 295] width 17 height 20
click at [461, 233] on input "a. 22" at bounding box center [461, 230] width 0 height 6
radio input "true"
click at [483, 391] on button "Next" at bounding box center [462, 393] width 128 height 31
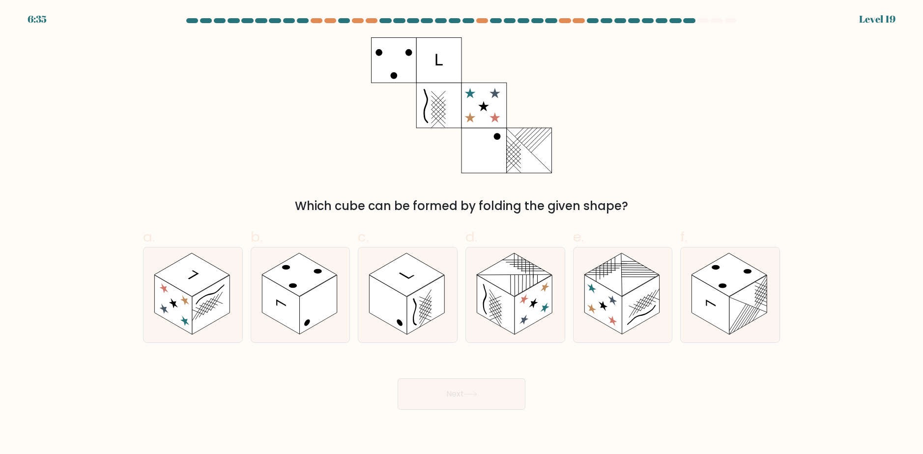
click at [574, 106] on div "Which cube can be formed by folding the given shape?" at bounding box center [461, 125] width 649 height 177
click at [699, 294] on rect at bounding box center [710, 304] width 37 height 59
click at [462, 233] on input "f." at bounding box center [461, 230] width 0 height 6
radio input "true"
click at [436, 389] on button "Next" at bounding box center [462, 393] width 128 height 31
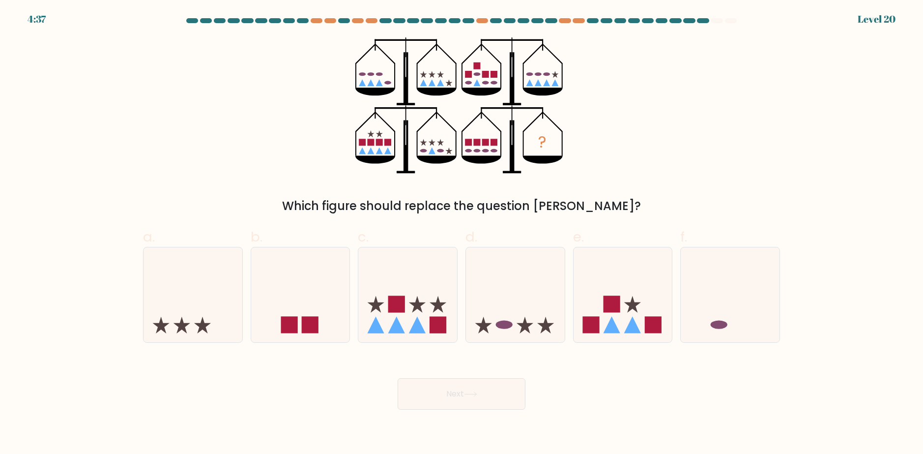
click at [547, 177] on div "? Which figure should replace the question mark?" at bounding box center [461, 125] width 649 height 177
click at [587, 115] on div "? Which figure should replace the question mark?" at bounding box center [461, 125] width 649 height 177
drag, startPoint x: 588, startPoint y: 116, endPoint x: 660, endPoint y: 150, distance: 80.5
click at [660, 150] on div "? Which figure should replace the question mark?" at bounding box center [461, 125] width 649 height 177
drag, startPoint x: 658, startPoint y: 152, endPoint x: 652, endPoint y: 153, distance: 5.6
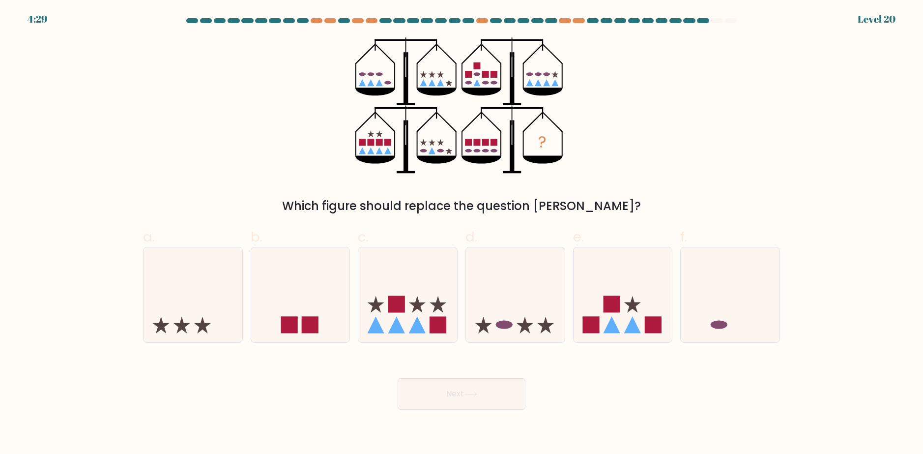
click at [657, 152] on div "? Which figure should replace the question mark?" at bounding box center [461, 125] width 649 height 177
click at [657, 309] on icon at bounding box center [623, 295] width 99 height 82
click at [462, 233] on input "e." at bounding box center [461, 230] width 0 height 6
radio input "true"
click at [481, 382] on button "Next" at bounding box center [462, 393] width 128 height 31
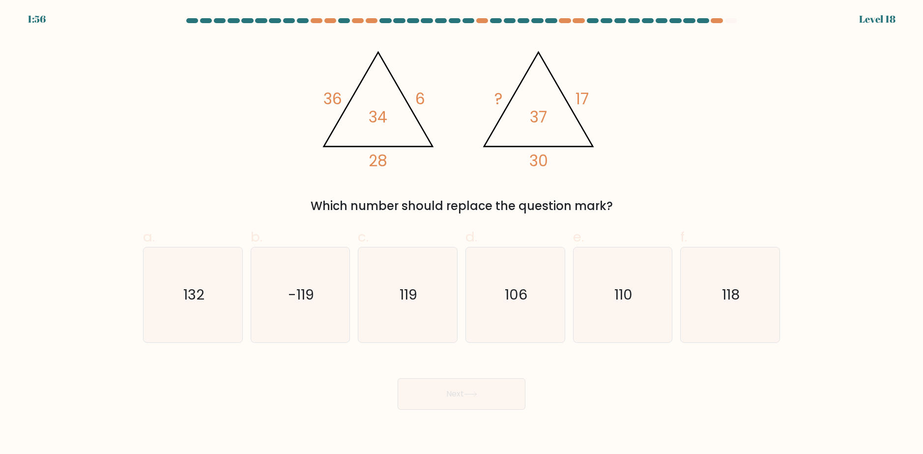
click at [645, 144] on div "@import url('https://fonts.googleapis.com/css?family=Abril+Fatface:400,100,100i…" at bounding box center [461, 125] width 649 height 177
drag, startPoint x: 645, startPoint y: 144, endPoint x: 638, endPoint y: 166, distance: 22.7
click at [603, 184] on div "@import url('https://fonts.googleapis.com/css?family=Abril+Fatface:400,100,100i…" at bounding box center [461, 125] width 649 height 177
click at [647, 162] on div "@import url('https://fonts.googleapis.com/css?family=Abril+Fatface:400,100,100i…" at bounding box center [461, 125] width 649 height 177
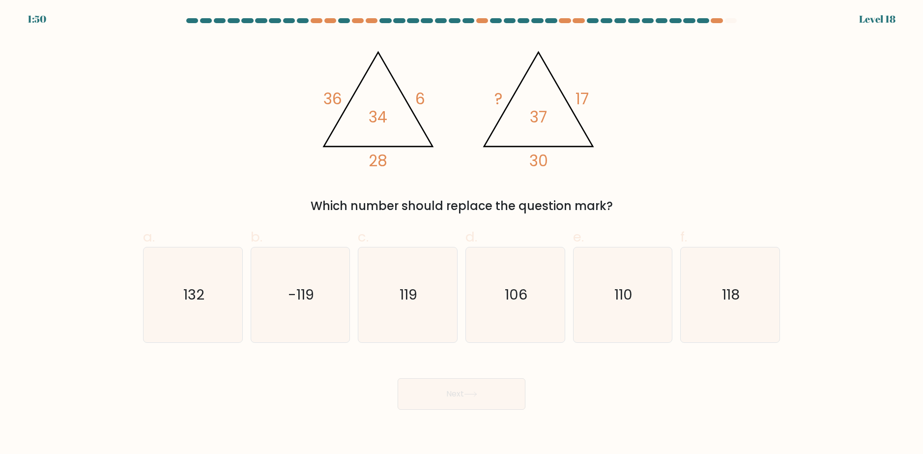
click at [741, 98] on div "@import url('https://fonts.googleapis.com/css?family=Abril+Fatface:400,100,100i…" at bounding box center [461, 125] width 649 height 177
drag, startPoint x: 750, startPoint y: 155, endPoint x: 746, endPoint y: 160, distance: 6.6
click at [746, 160] on div "@import url('https://fonts.googleapis.com/css?family=Abril+Fatface:400,100,100i…" at bounding box center [461, 125] width 649 height 177
click at [427, 289] on icon "119" at bounding box center [407, 294] width 95 height 95
click at [461, 233] on input "c. 119" at bounding box center [461, 230] width 0 height 6
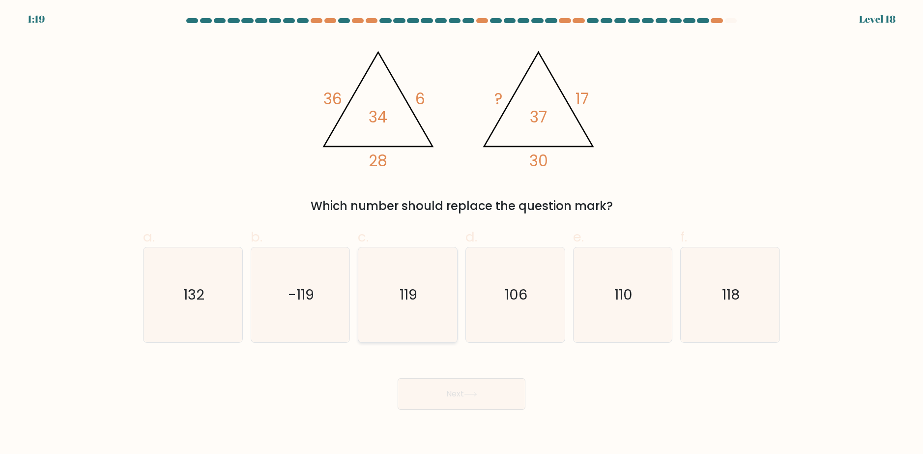
radio input "true"
drag, startPoint x: 380, startPoint y: 116, endPoint x: 389, endPoint y: 119, distance: 9.3
click at [389, 119] on icon "@import url('https://fonts.googleapis.com/css?family=Abril+Fatface:400,100,100i…" at bounding box center [461, 105] width 295 height 136
click at [393, 139] on icon "@import url('https://fonts.googleapis.com/css?family=Abril+Fatface:400,100,100i…" at bounding box center [461, 105] width 295 height 136
drag, startPoint x: 380, startPoint y: 115, endPoint x: 387, endPoint y: 117, distance: 7.0
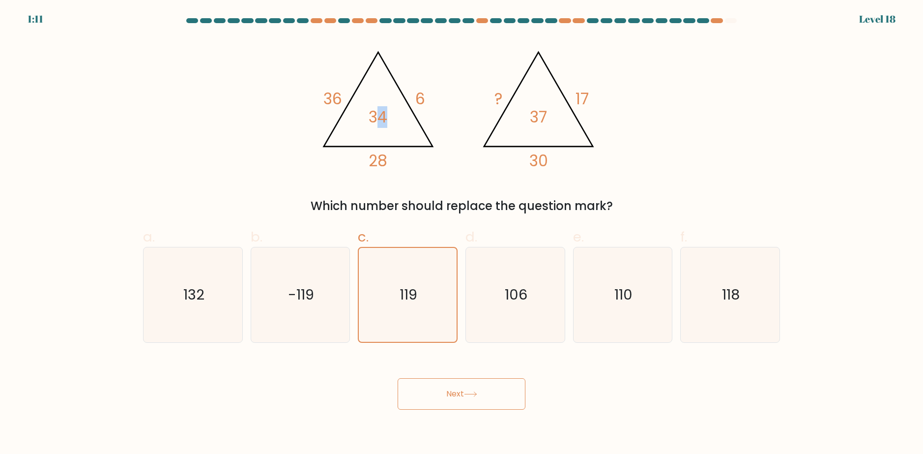
click at [387, 117] on tspan "34" at bounding box center [378, 117] width 19 height 22
click at [391, 130] on icon "@import url('https://fonts.googleapis.com/css?family=Abril+Fatface:400,100,100i…" at bounding box center [461, 105] width 295 height 136
drag, startPoint x: 380, startPoint y: 116, endPoint x: 394, endPoint y: 122, distance: 14.8
click at [394, 122] on icon "@import url('https://fonts.googleapis.com/css?family=Abril+Fatface:400,100,100i…" at bounding box center [461, 105] width 295 height 136
drag, startPoint x: 335, startPoint y: 135, endPoint x: 332, endPoint y: 106, distance: 29.7
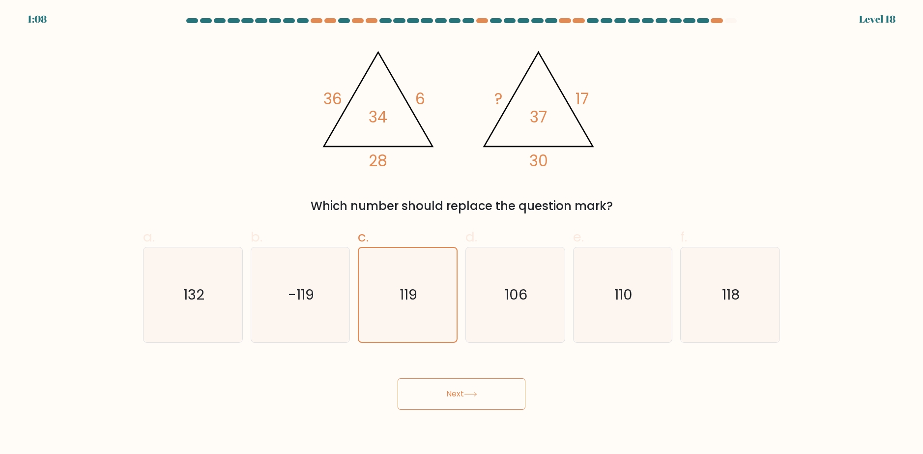
click at [335, 135] on icon "@import url('https://fonts.googleapis.com/css?family=Abril+Fatface:400,100,100i…" at bounding box center [461, 105] width 295 height 136
drag, startPoint x: 338, startPoint y: 100, endPoint x: 344, endPoint y: 102, distance: 6.1
click at [344, 102] on icon "@import url('https://fonts.googleapis.com/css?family=Abril+Fatface:400,100,100i…" at bounding box center [461, 105] width 295 height 136
drag, startPoint x: 372, startPoint y: 109, endPoint x: 387, endPoint y: 113, distance: 15.6
click at [387, 113] on tspan "34" at bounding box center [378, 117] width 19 height 22
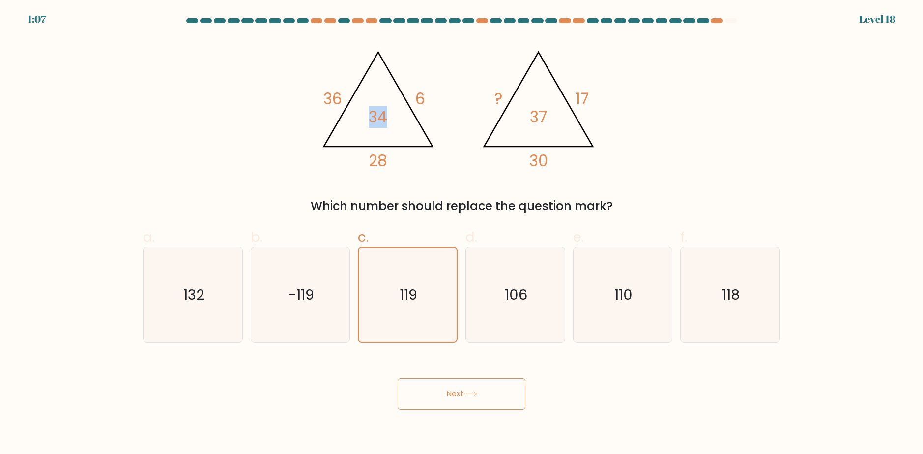
click at [389, 125] on icon "@import url('https://fonts.googleapis.com/css?family=Abril+Fatface:400,100,100i…" at bounding box center [461, 105] width 295 height 136
click at [353, 110] on icon "@import url('https://fonts.googleapis.com/css?family=Abril+Fatface:400,100,100i…" at bounding box center [461, 105] width 295 height 136
drag, startPoint x: 339, startPoint y: 101, endPoint x: 347, endPoint y: 104, distance: 8.9
click at [349, 105] on icon "@import url('https://fonts.googleapis.com/css?family=Abril+Fatface:400,100,100i…" at bounding box center [461, 105] width 295 height 136
click at [346, 103] on icon "@import url('https://fonts.googleapis.com/css?family=Abril+Fatface:400,100,100i…" at bounding box center [461, 105] width 295 height 136
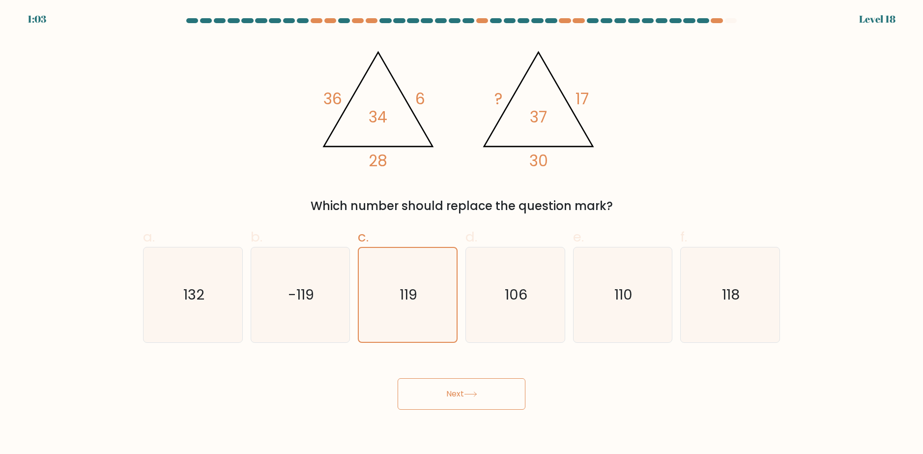
click at [340, 100] on tspan "36" at bounding box center [332, 99] width 19 height 22
drag, startPoint x: 541, startPoint y: 114, endPoint x: 548, endPoint y: 116, distance: 8.2
click at [548, 116] on icon "@import url('https://fonts.googleapis.com/css?family=Abril+Fatface:400,100,100i…" at bounding box center [461, 105] width 295 height 136
click at [550, 126] on icon "@import url('https://fonts.googleapis.com/css?family=Abril+Fatface:400,100,100i…" at bounding box center [461, 105] width 295 height 136
click at [447, 389] on button "Next" at bounding box center [462, 393] width 128 height 31
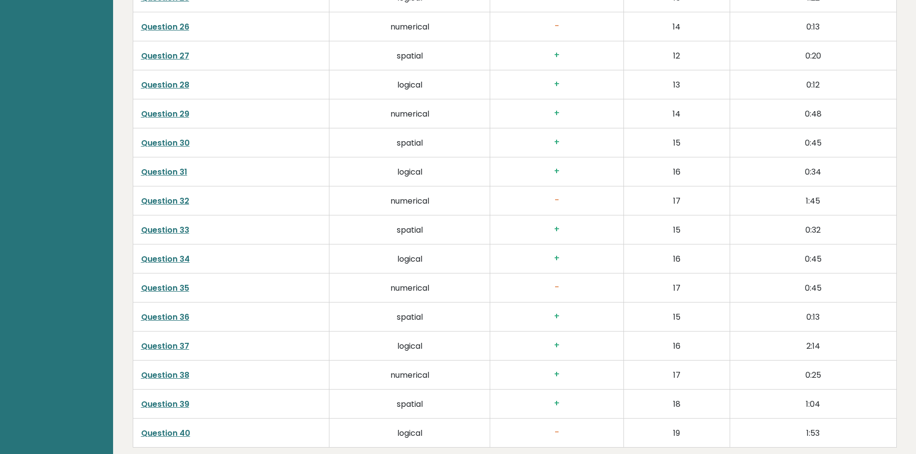
scroll to position [2638, 0]
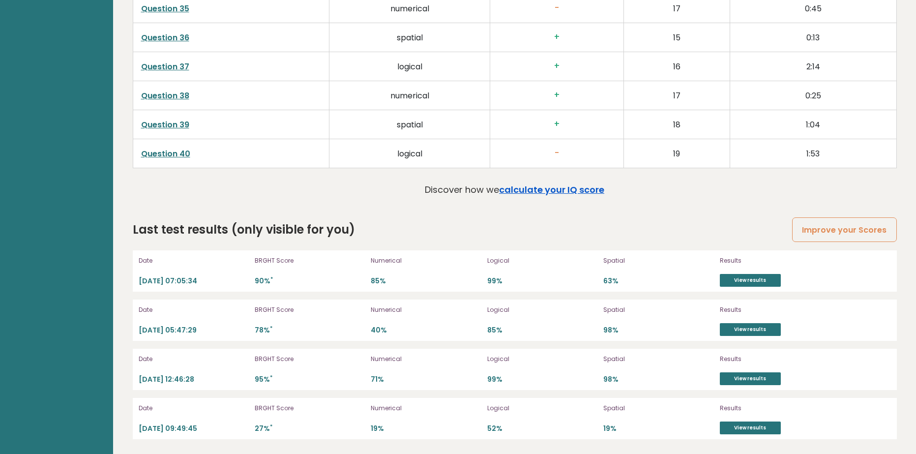
click at [559, 192] on link "calculate your IQ score" at bounding box center [551, 189] width 105 height 12
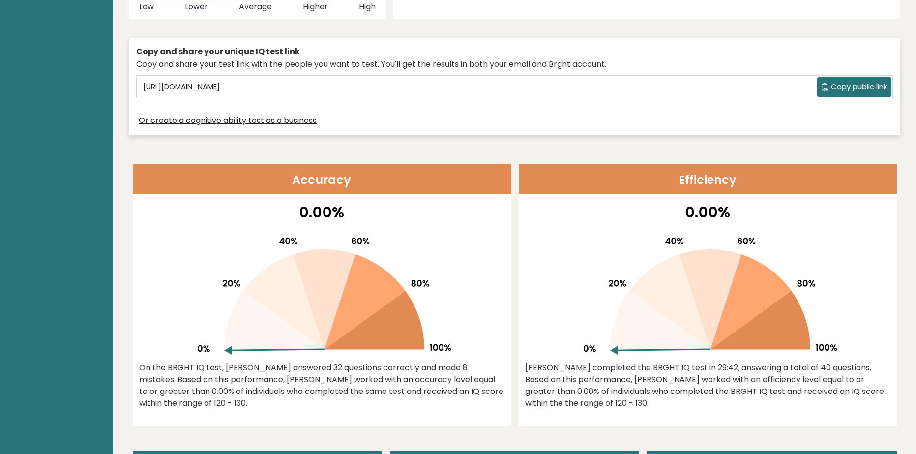
scroll to position [0, 0]
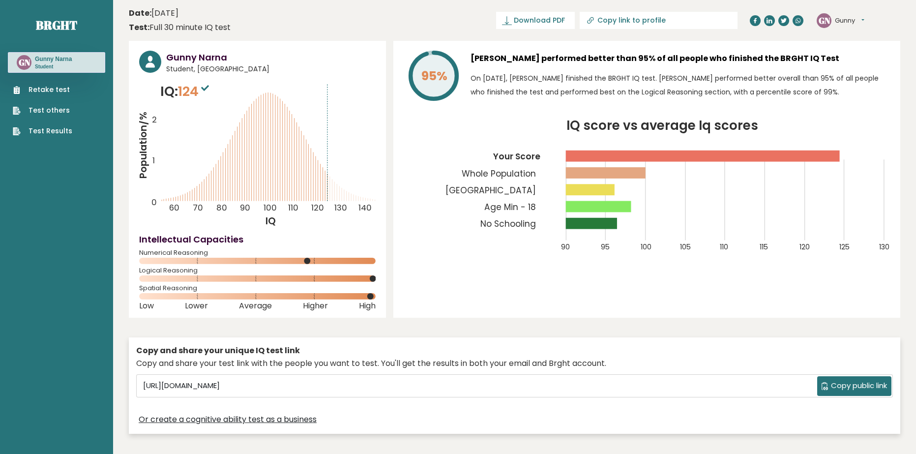
click at [34, 97] on ul "Retake test Test others Test Results" at bounding box center [42, 111] width 69 height 52
click at [41, 111] on link "Test others" at bounding box center [42, 110] width 59 height 10
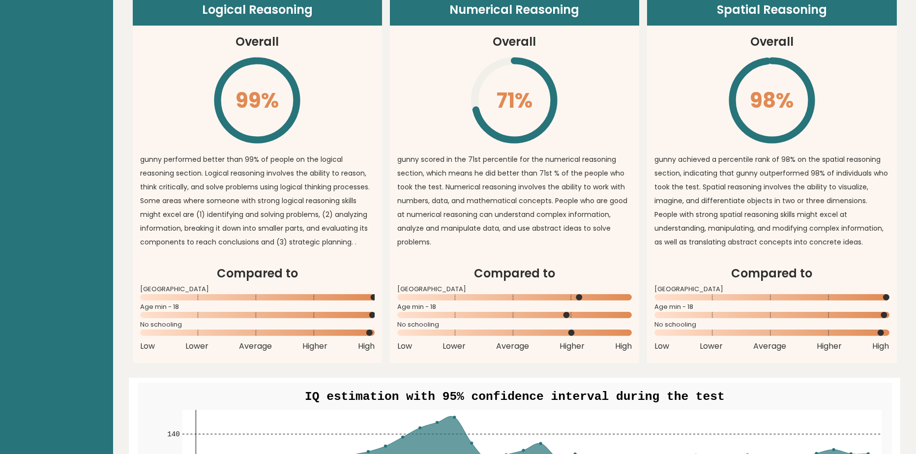
scroll to position [786, 0]
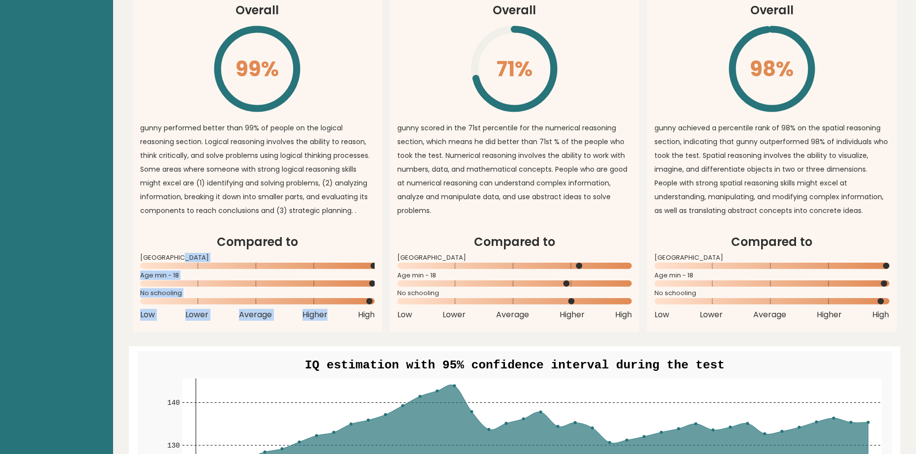
drag, startPoint x: 326, startPoint y: 322, endPoint x: 258, endPoint y: 257, distance: 94.5
click at [258, 257] on article "Compared to Philippines Age min - 18 No schooling Low Lower Average Higher High" at bounding box center [257, 282] width 249 height 98
click at [363, 241] on h2 "Compared to" at bounding box center [257, 242] width 234 height 18
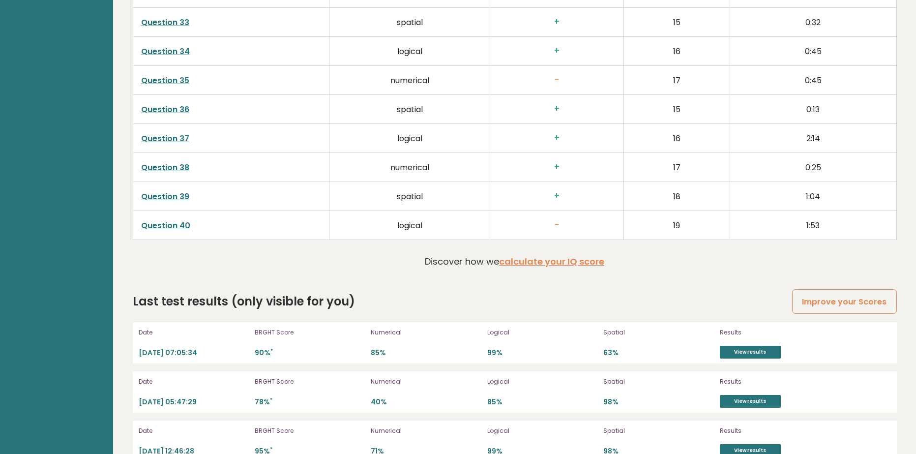
scroll to position [2638, 0]
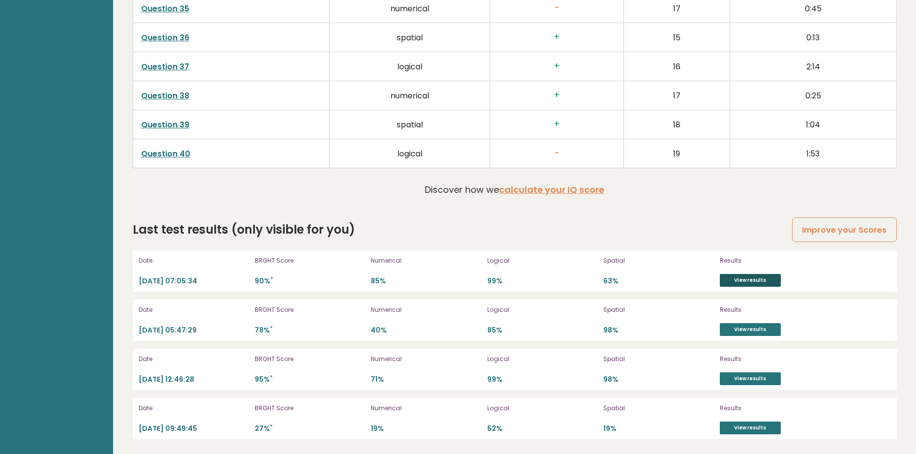
click at [732, 282] on link "View results" at bounding box center [749, 280] width 61 height 13
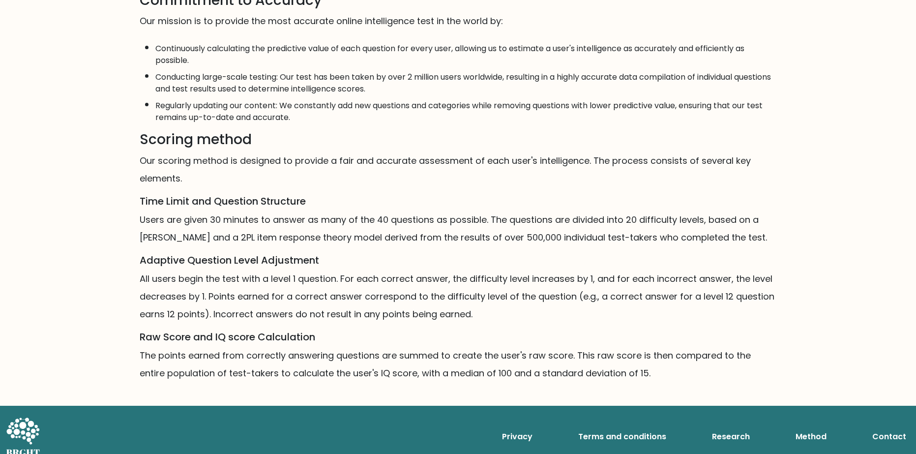
scroll to position [492, 0]
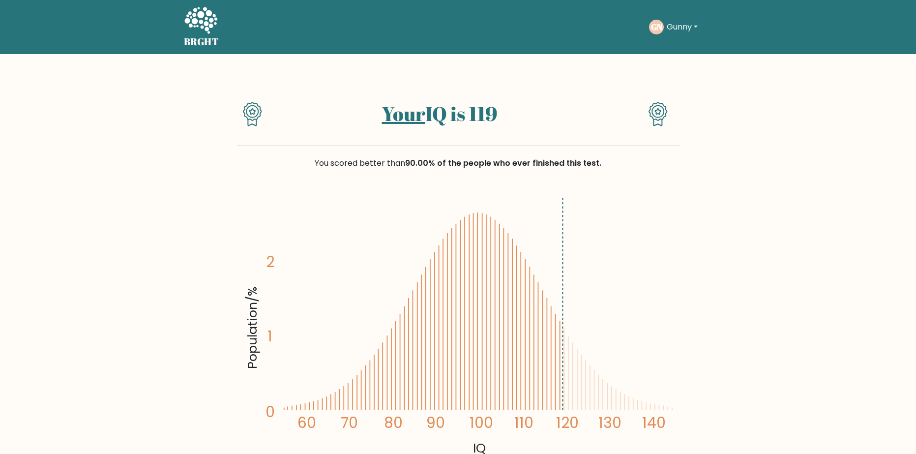
drag, startPoint x: 677, startPoint y: 124, endPoint x: 736, endPoint y: 59, distance: 87.3
